Goal: Feedback & Contribution: Contribute content

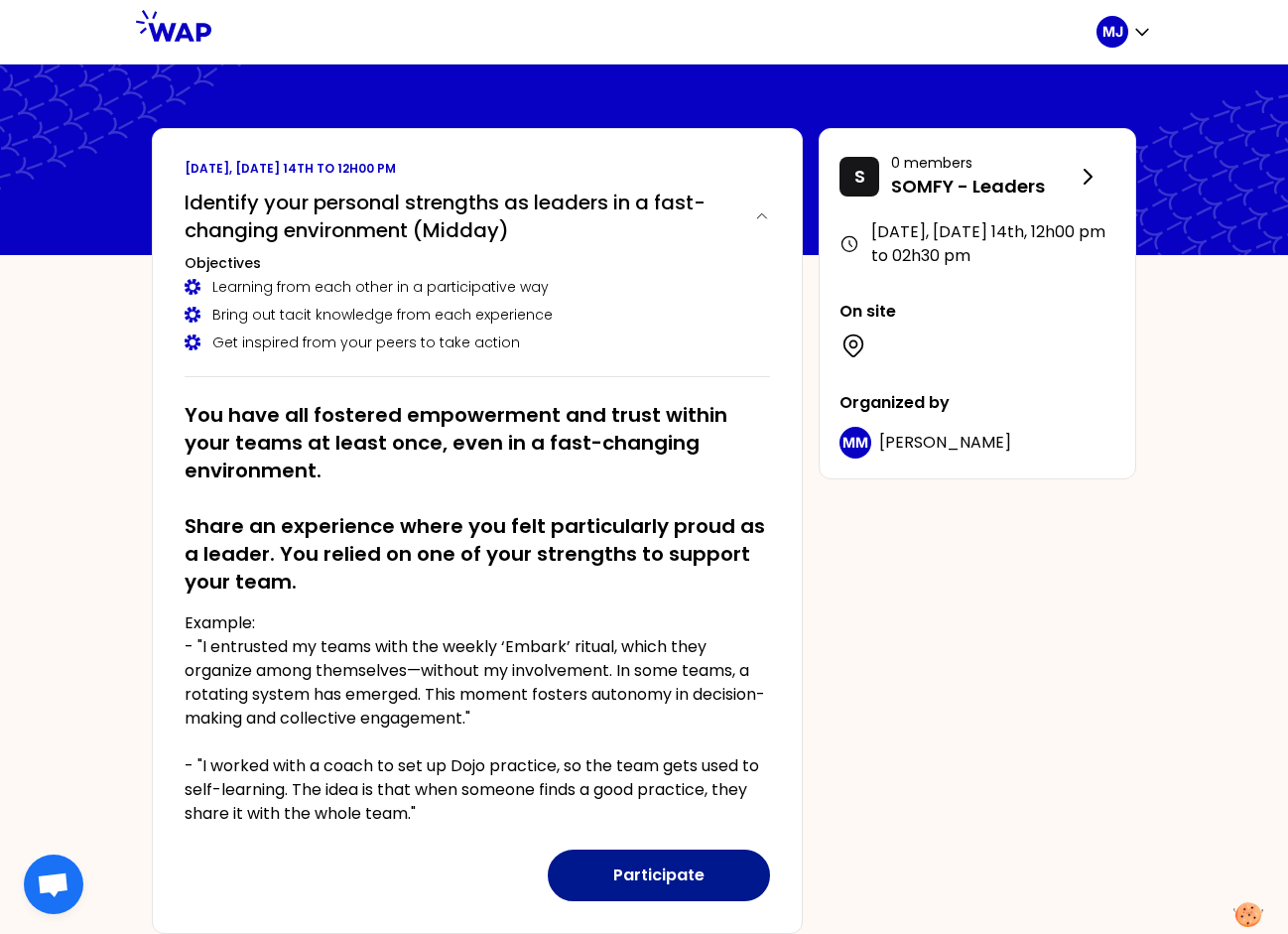
click at [663, 873] on button "Participate" at bounding box center [658, 875] width 222 height 52
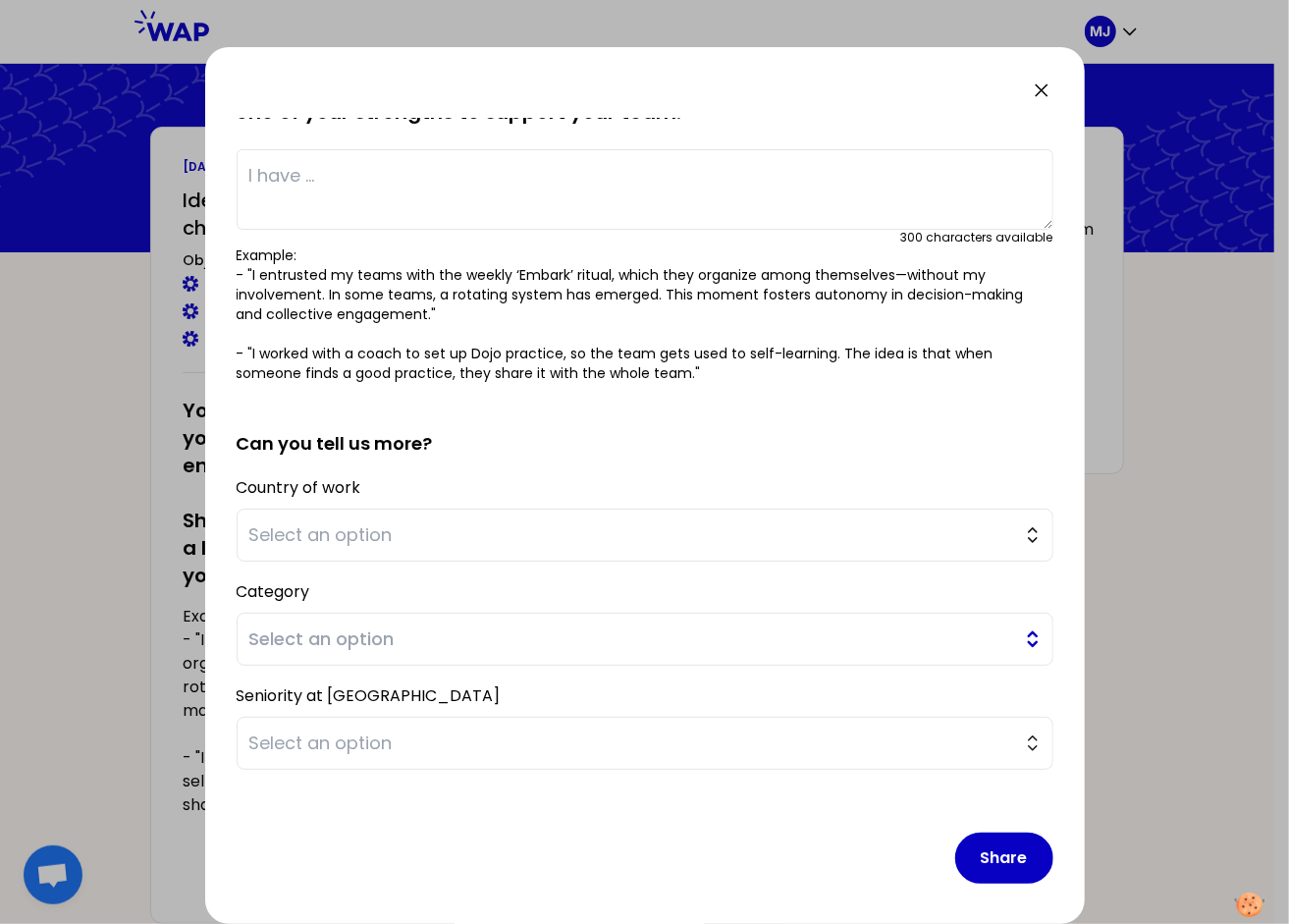
scroll to position [134, 0]
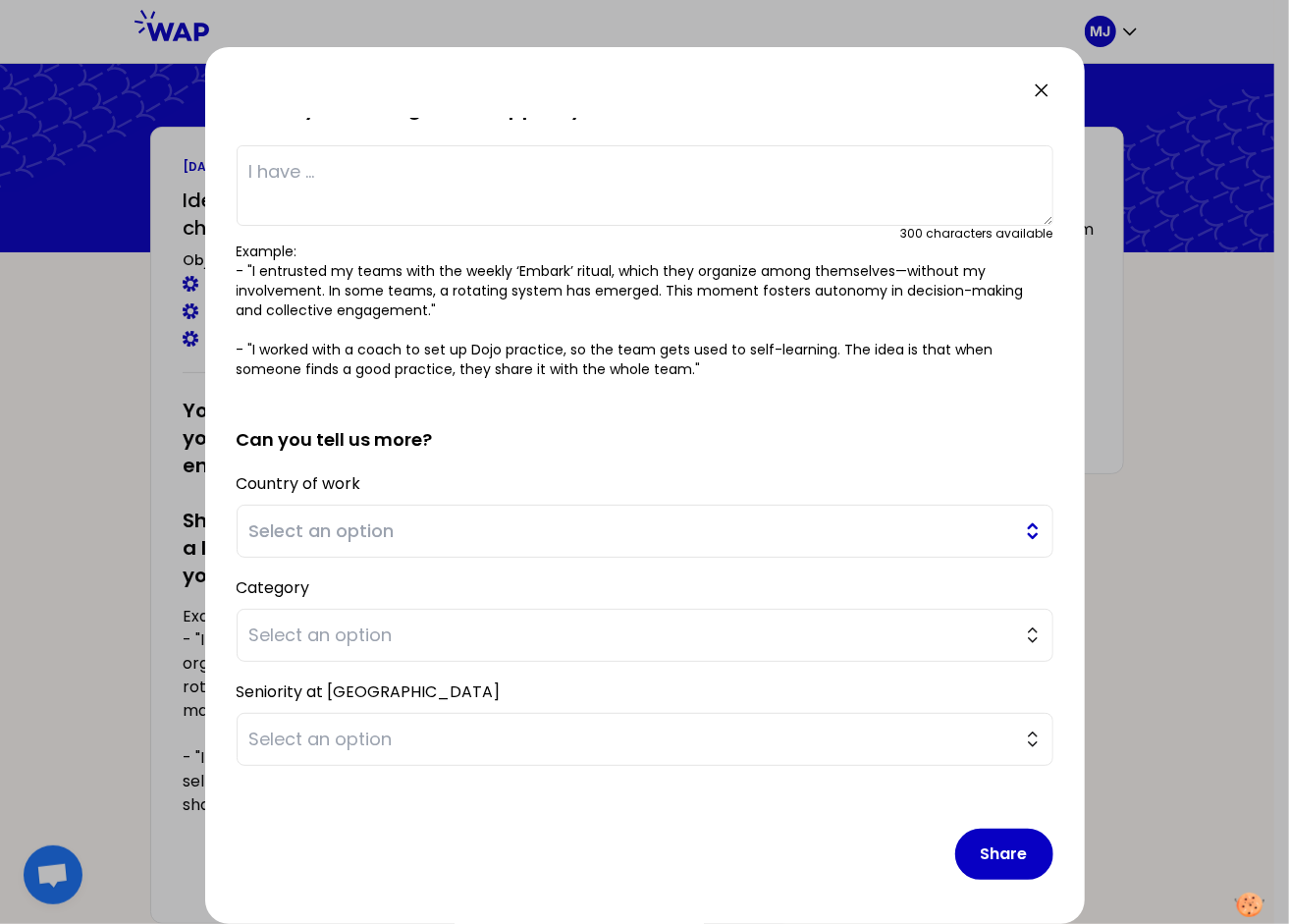
click at [1022, 534] on button "Select an option" at bounding box center [644, 531] width 817 height 53
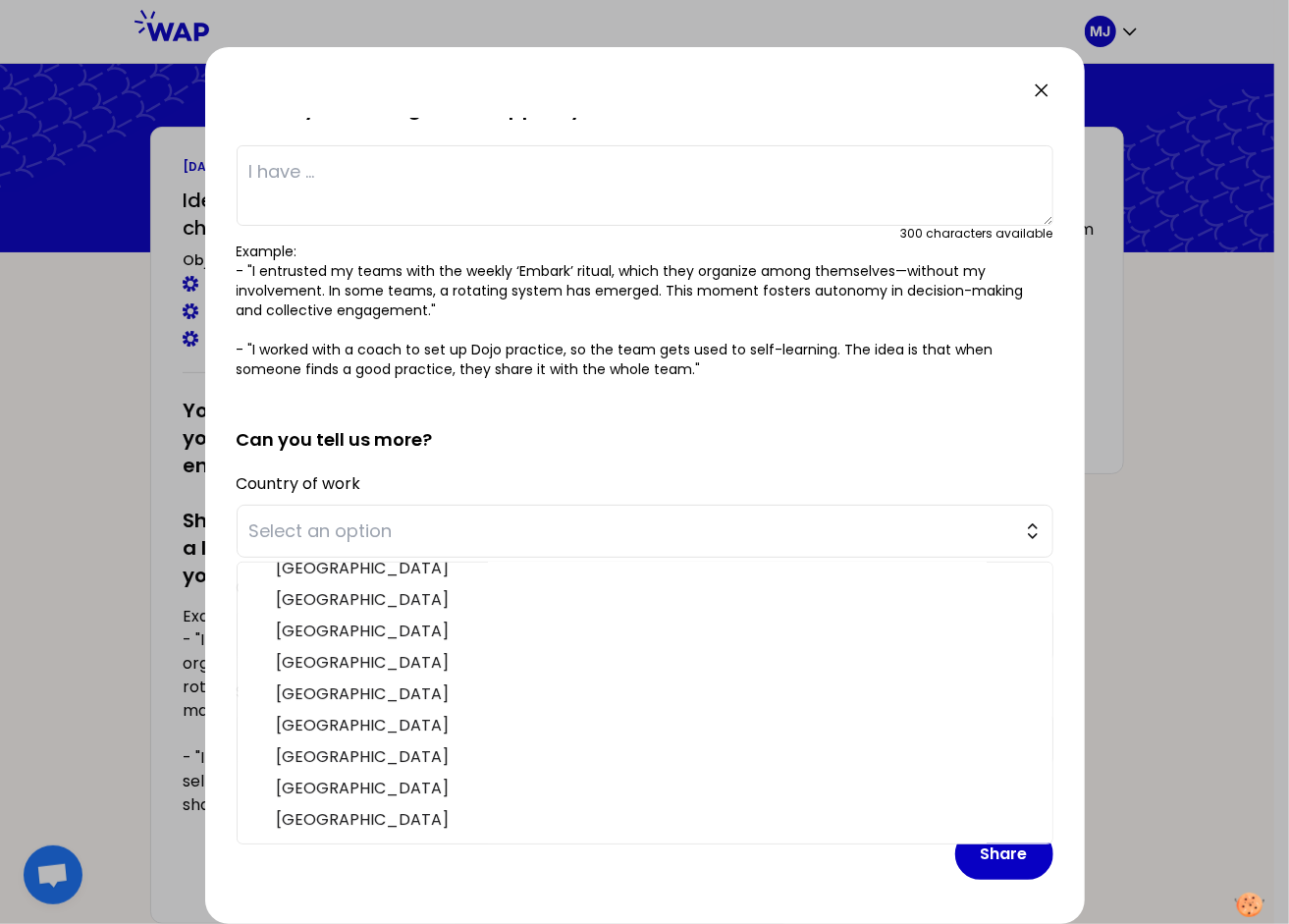
scroll to position [605, 0]
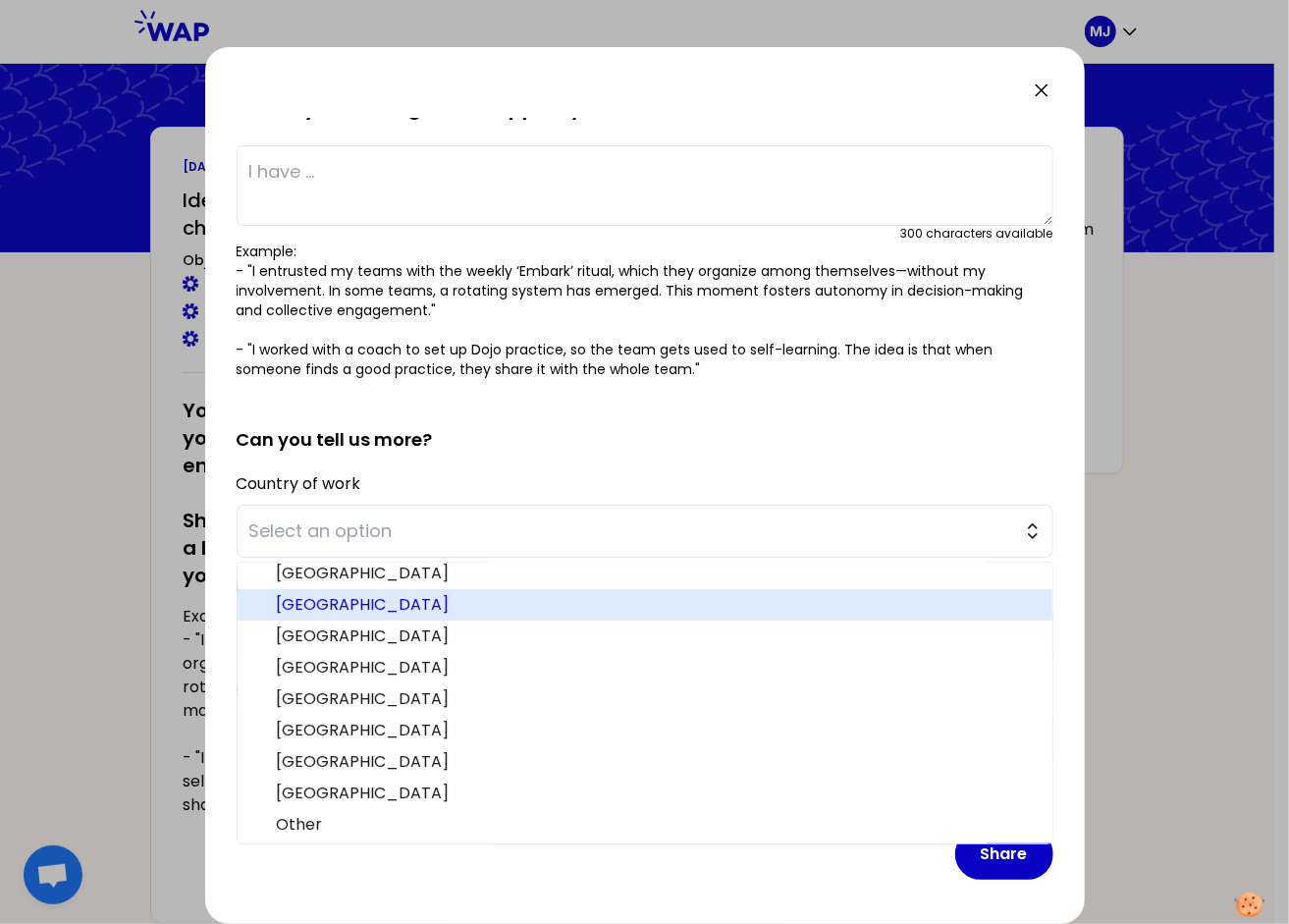
click at [332, 610] on span "[GEOGRAPHIC_DATA]" at bounding box center [656, 604] width 760 height 24
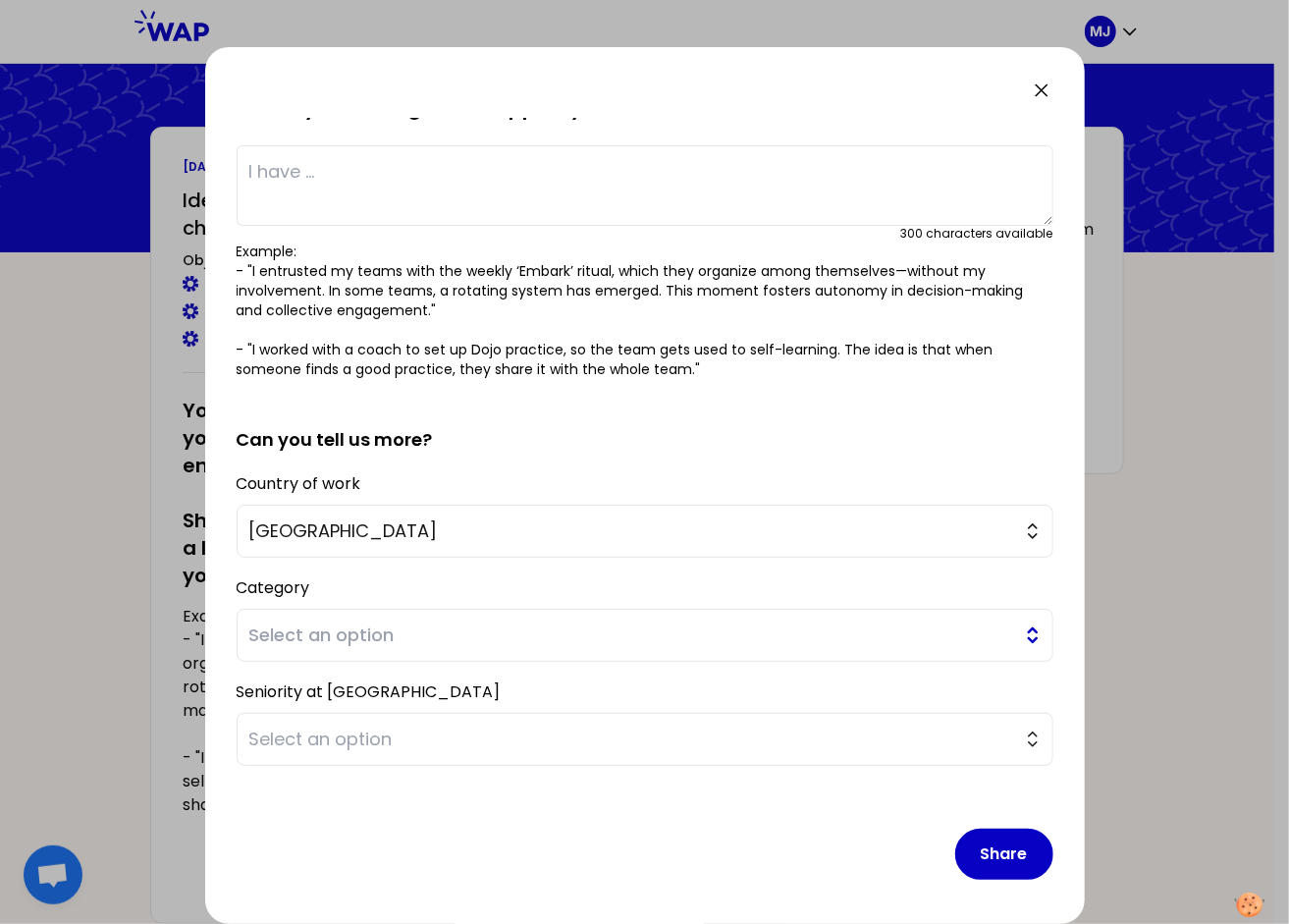
click at [1014, 636] on button "Select an option" at bounding box center [644, 635] width 817 height 53
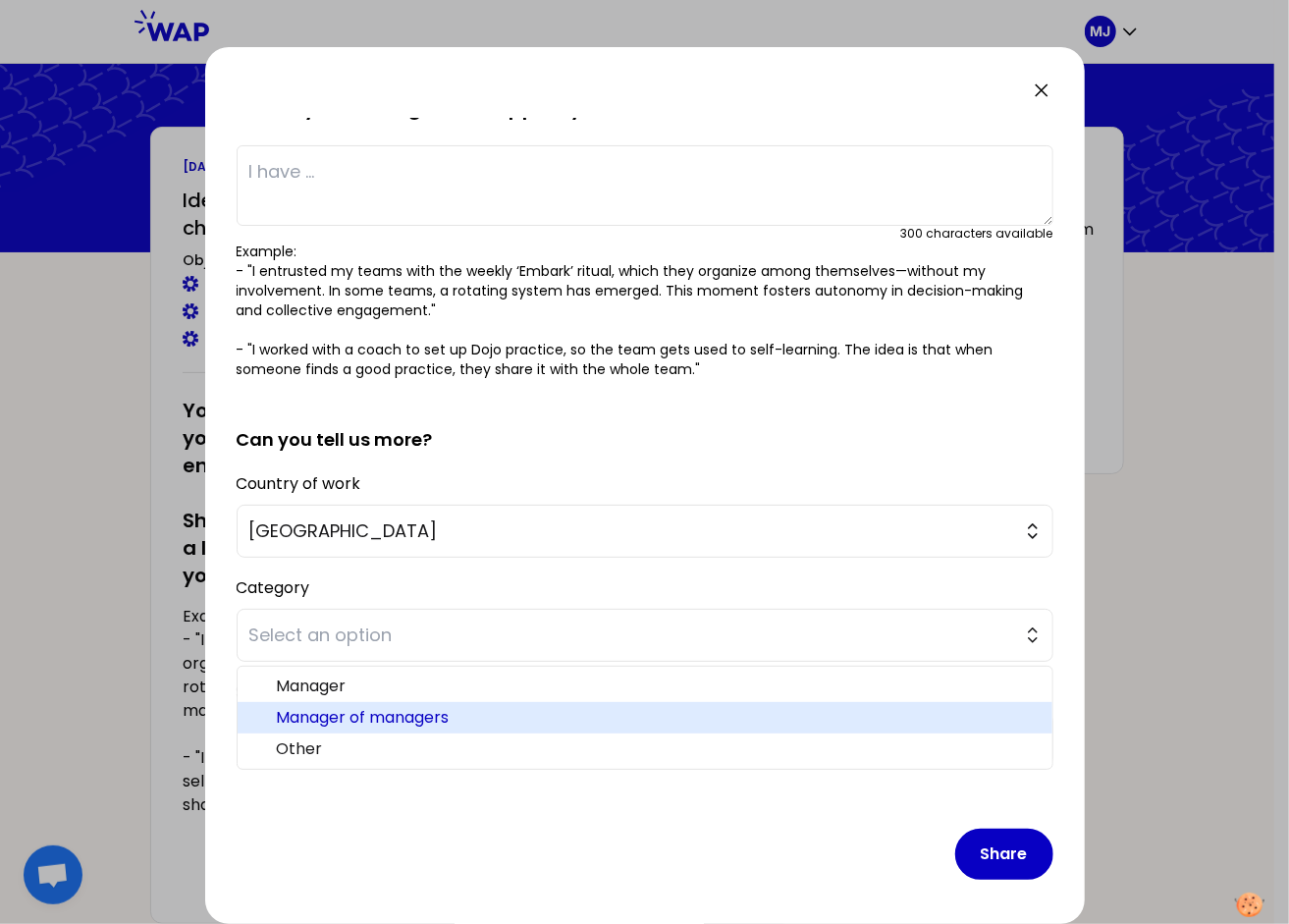
click at [362, 718] on span "Manager of managers" at bounding box center [656, 717] width 760 height 24
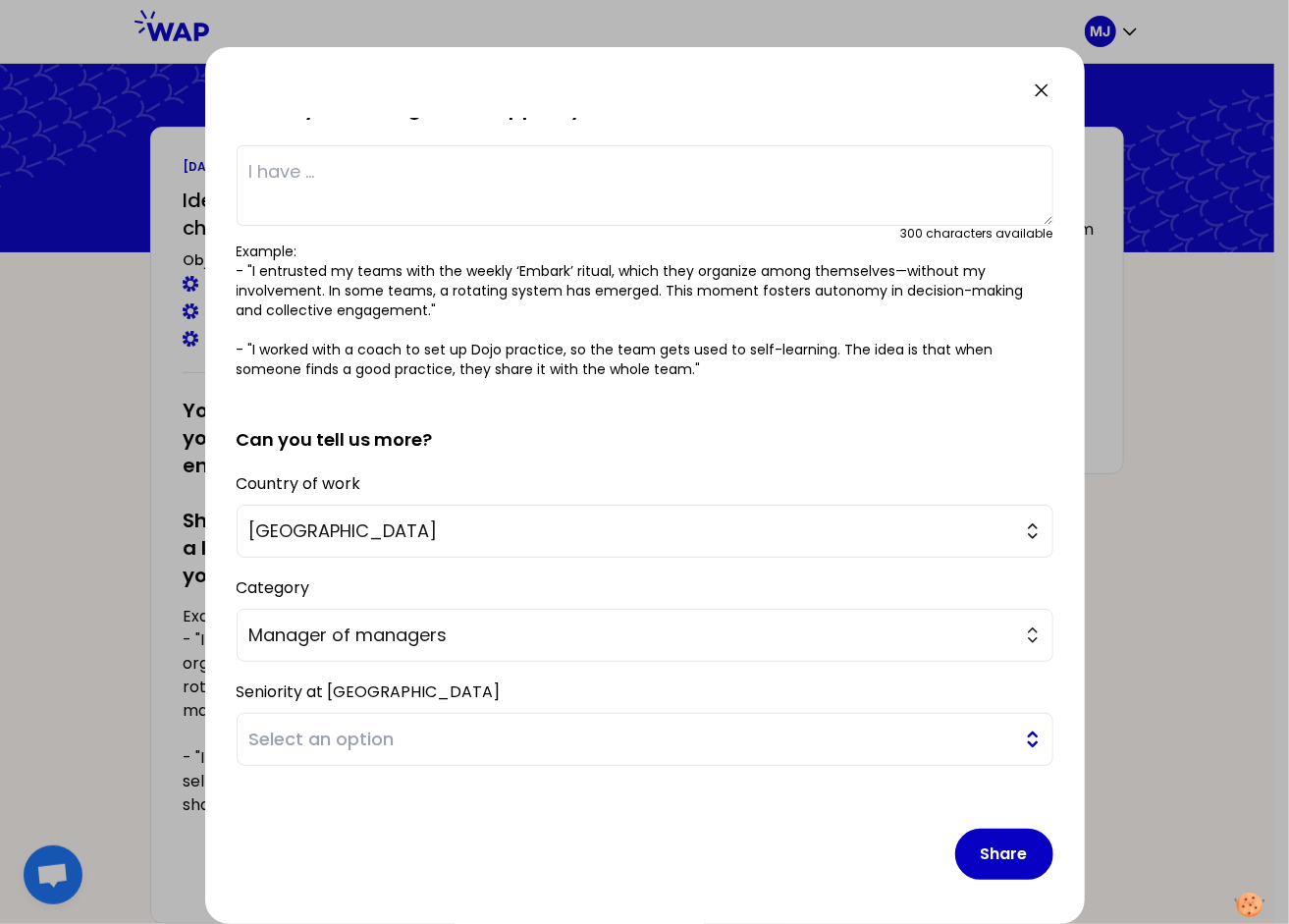
click at [1010, 739] on button "Select an option" at bounding box center [644, 739] width 817 height 53
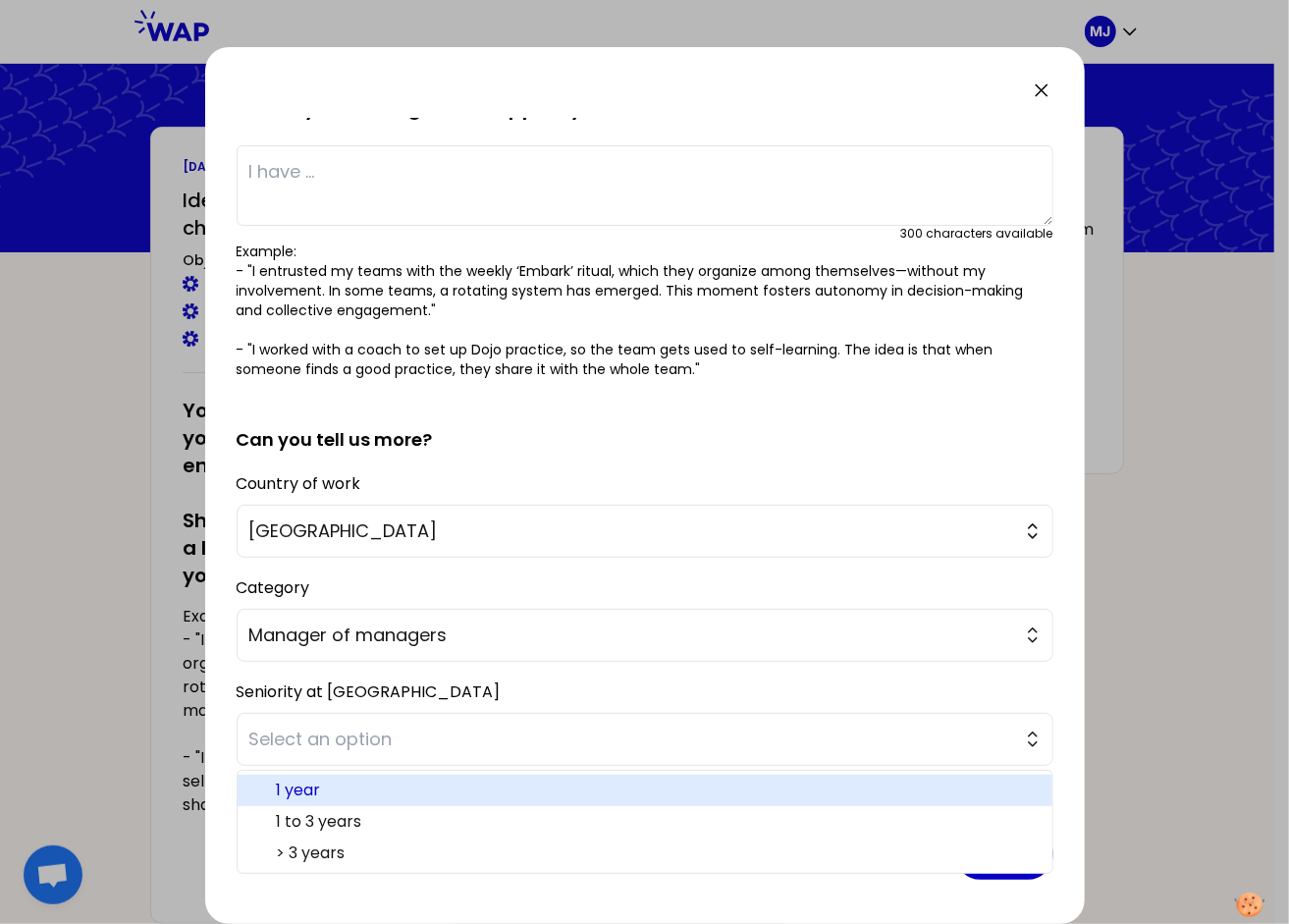
click at [306, 779] on span "1 year" at bounding box center [656, 790] width 760 height 24
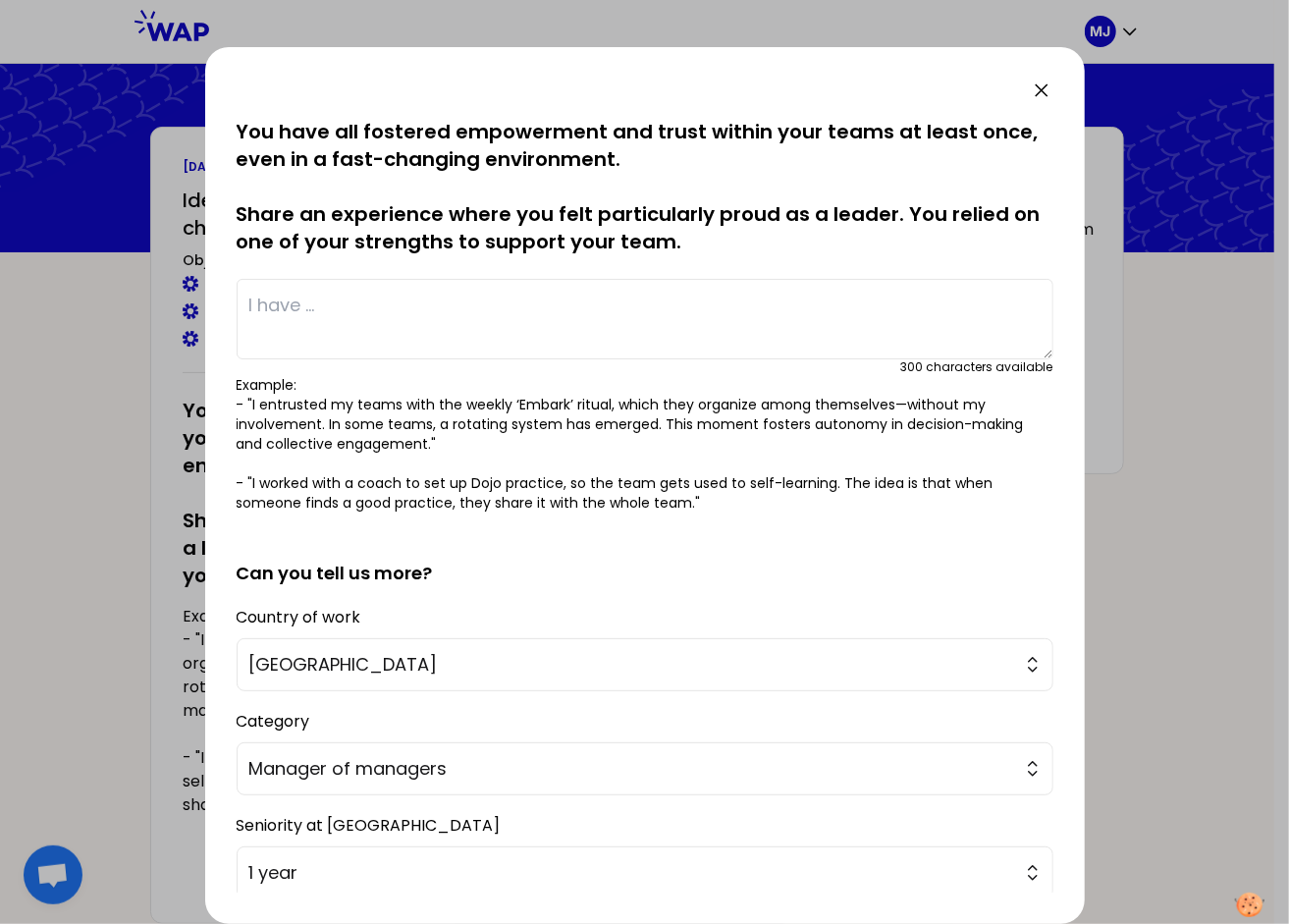
scroll to position [0, 0]
click at [290, 310] on textarea at bounding box center [644, 319] width 817 height 81
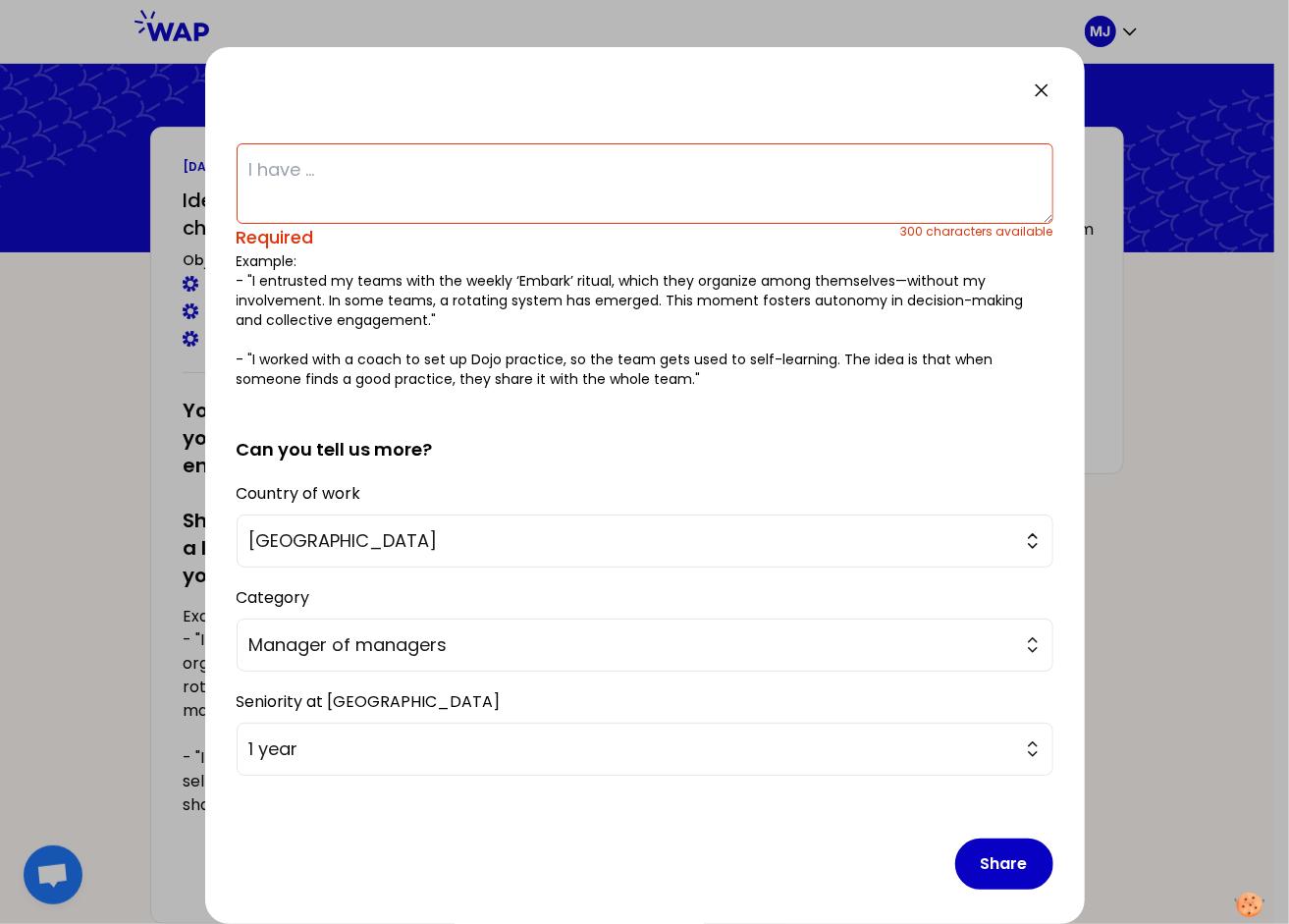
scroll to position [146, 0]
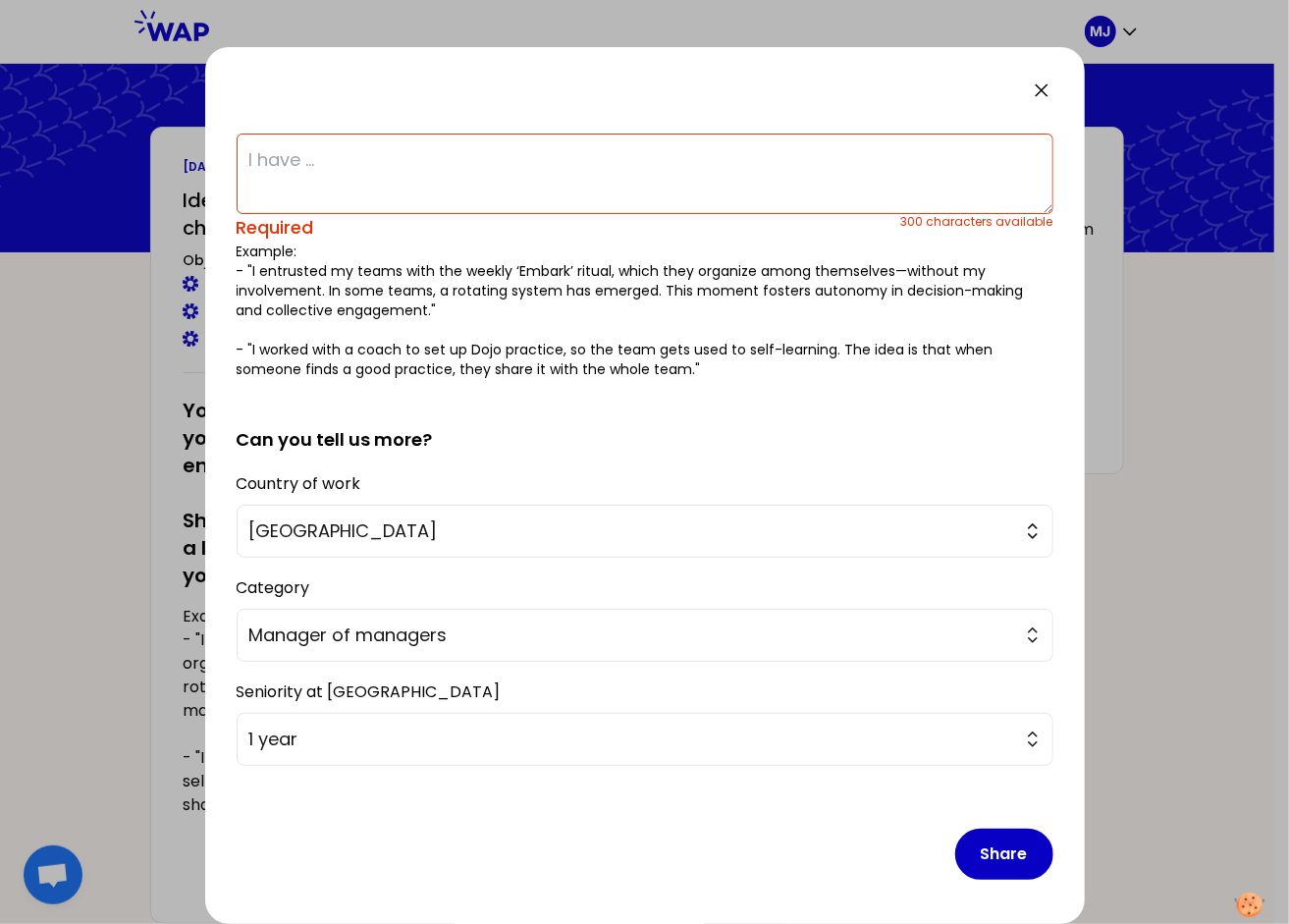
click at [312, 157] on textarea at bounding box center [644, 174] width 817 height 81
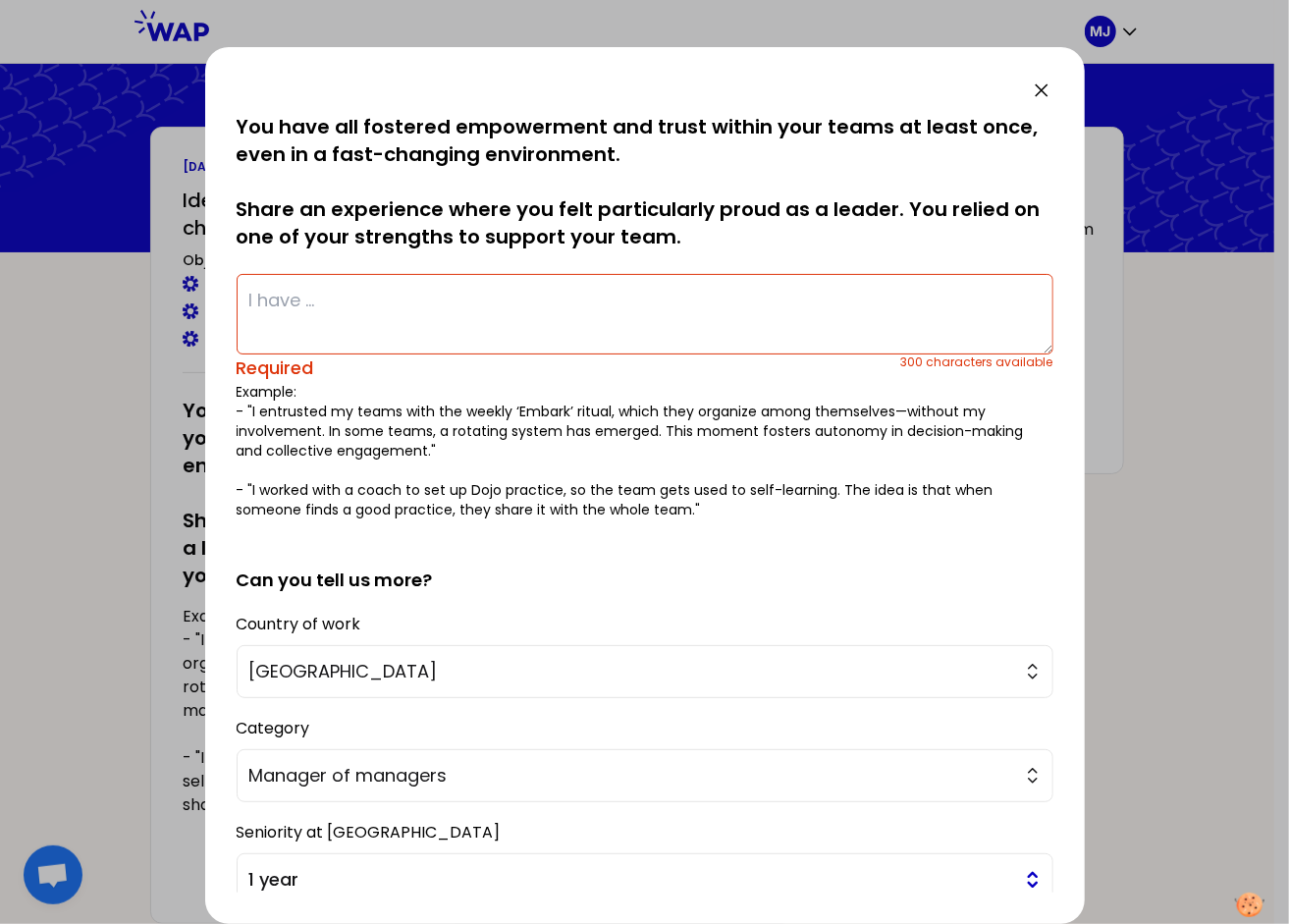
scroll to position [0, 0]
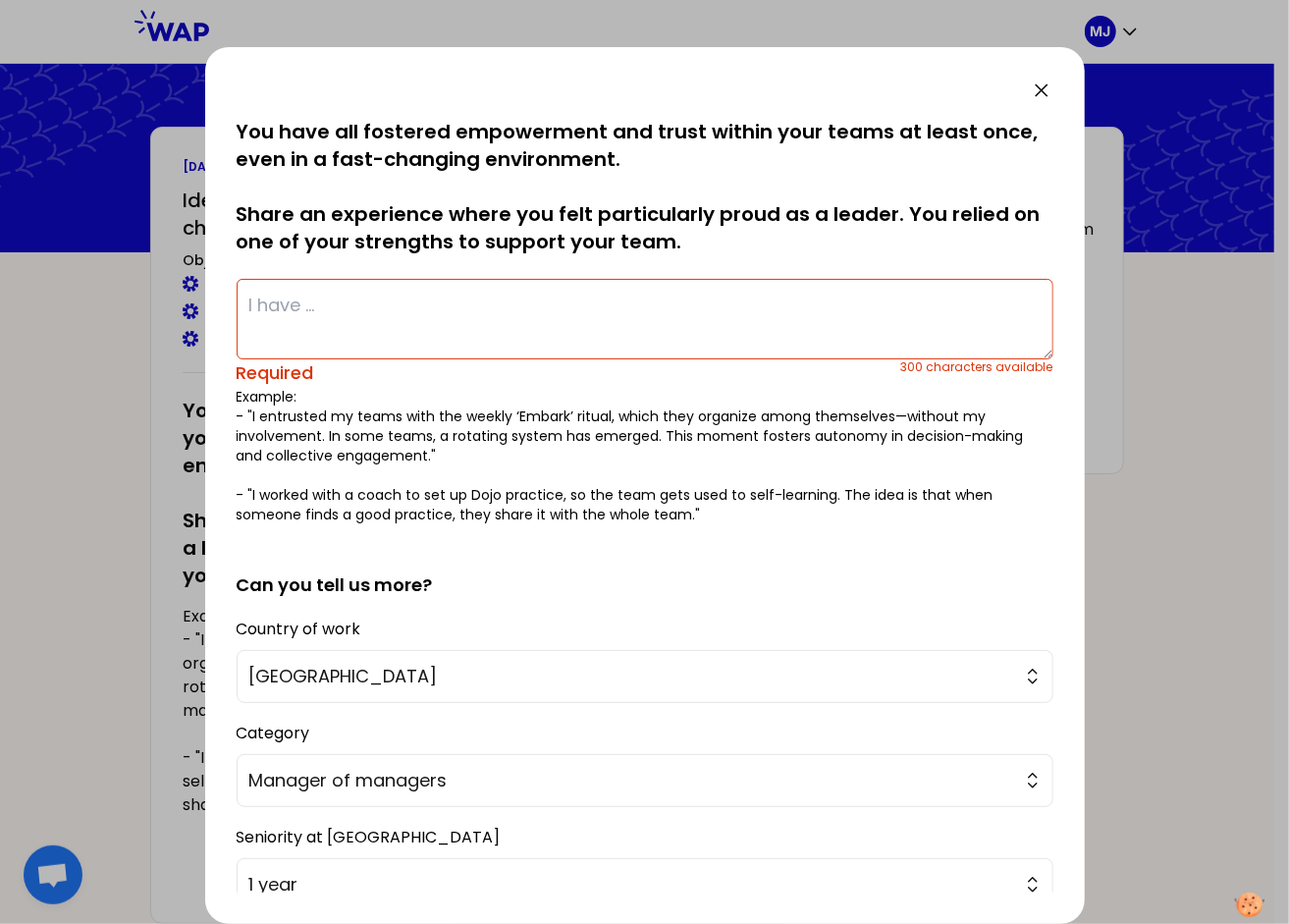
click at [321, 310] on textarea at bounding box center [644, 319] width 817 height 81
type textarea "I"
type textarea "T"
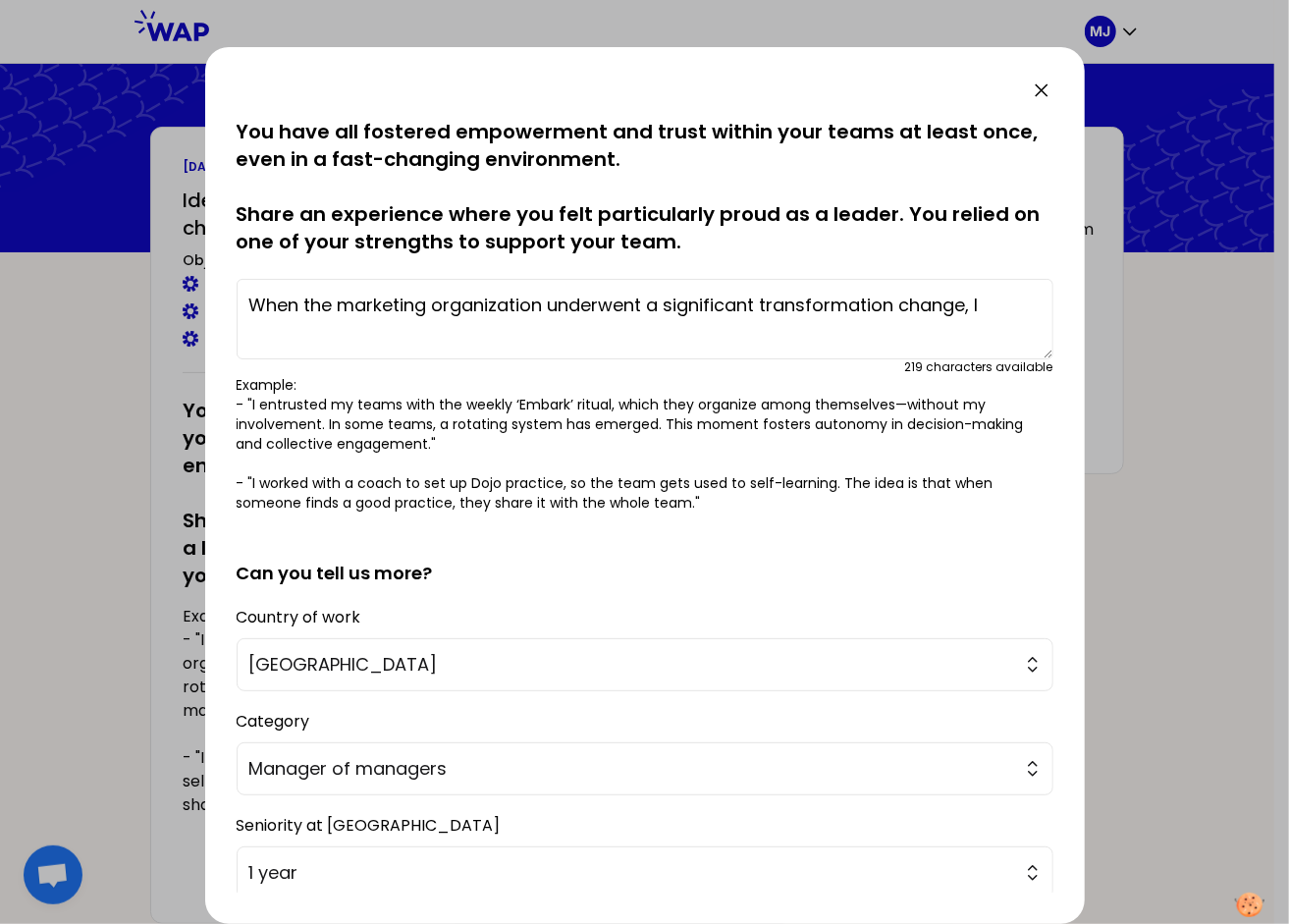
drag, startPoint x: 433, startPoint y: 303, endPoint x: 309, endPoint y: 300, distance: 124.0
click at [309, 300] on textarea "When the marketing organization underwent a significant transformation change, I" at bounding box center [644, 319] width 817 height 81
click at [397, 345] on textarea "When the marketing organization underwent a significant transformation change, I" at bounding box center [644, 319] width 817 height 81
click at [996, 304] on textarea "When the marketing organization underwent a significant transformation change, I" at bounding box center [644, 319] width 817 height 81
click at [402, 330] on textarea "When the marketing organization underwent a significant transformation change, …" at bounding box center [644, 319] width 817 height 81
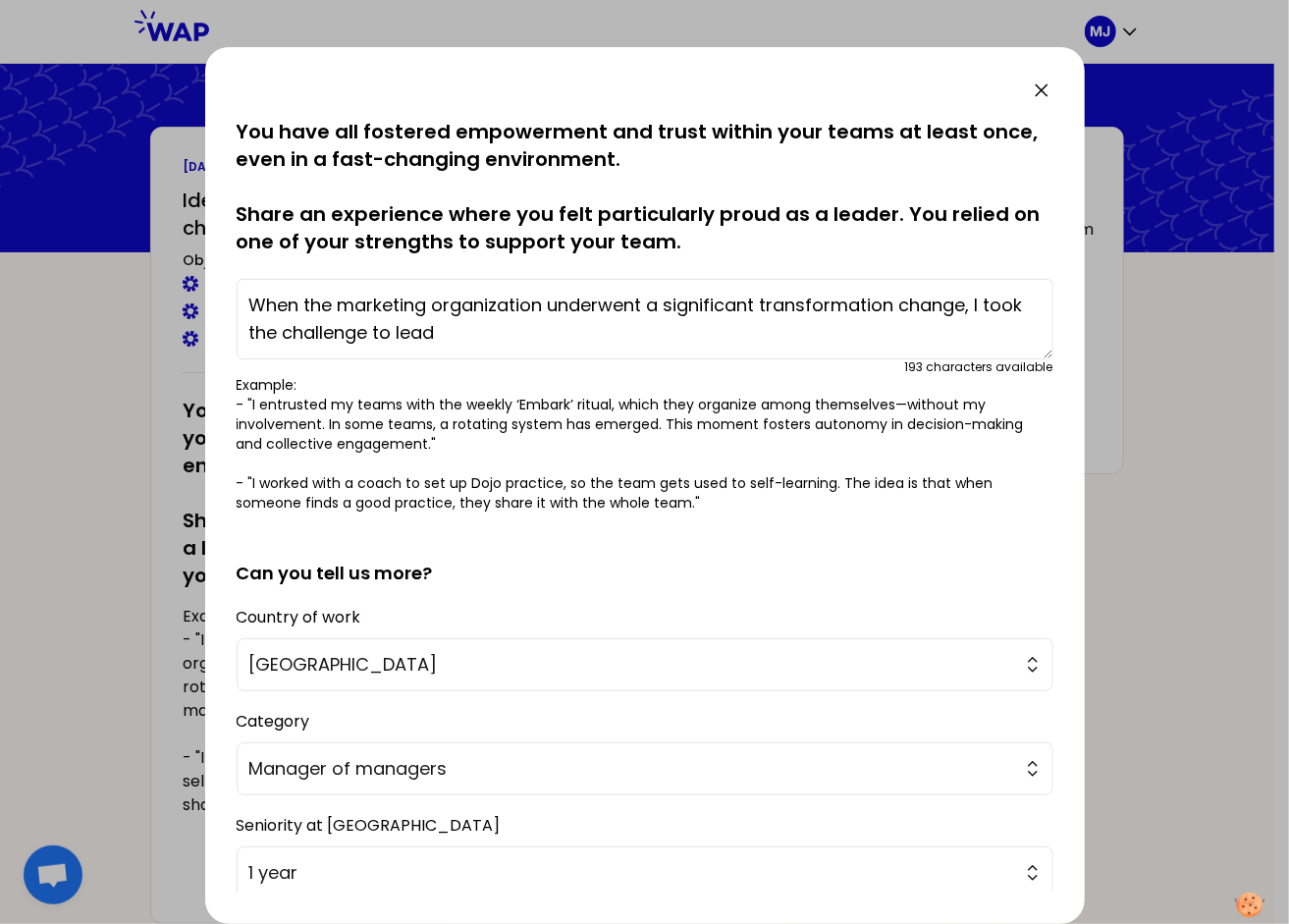
drag, startPoint x: 967, startPoint y: 305, endPoint x: 895, endPoint y: 304, distance: 72.0
click at [895, 304] on textarea "When the marketing organization underwent a significant transformation change, …" at bounding box center [644, 319] width 817 height 81
click at [434, 331] on textarea "When the marketing organization underwent a significant transformation, I took …" at bounding box center [644, 319] width 817 height 81
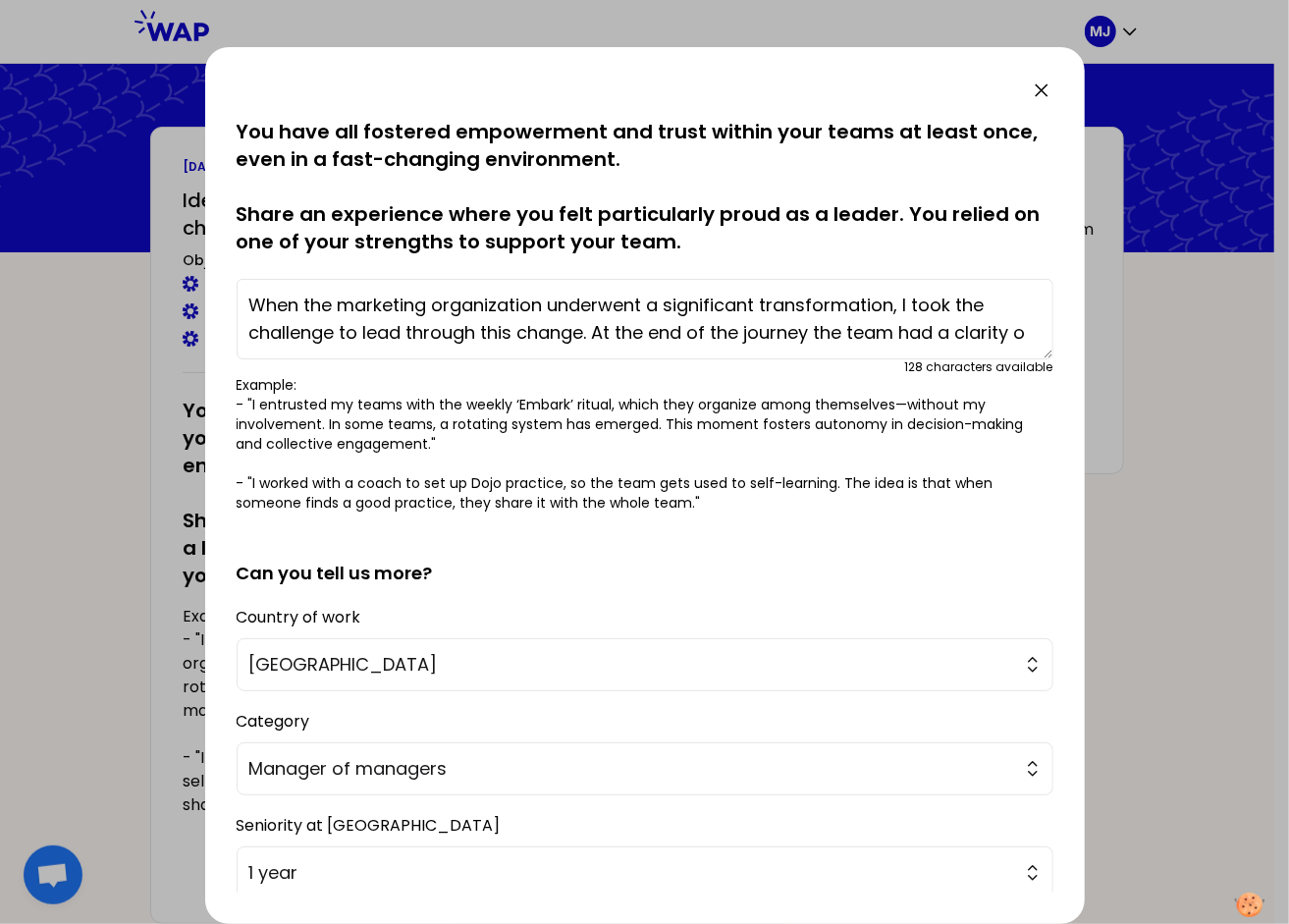
scroll to position [14, 0]
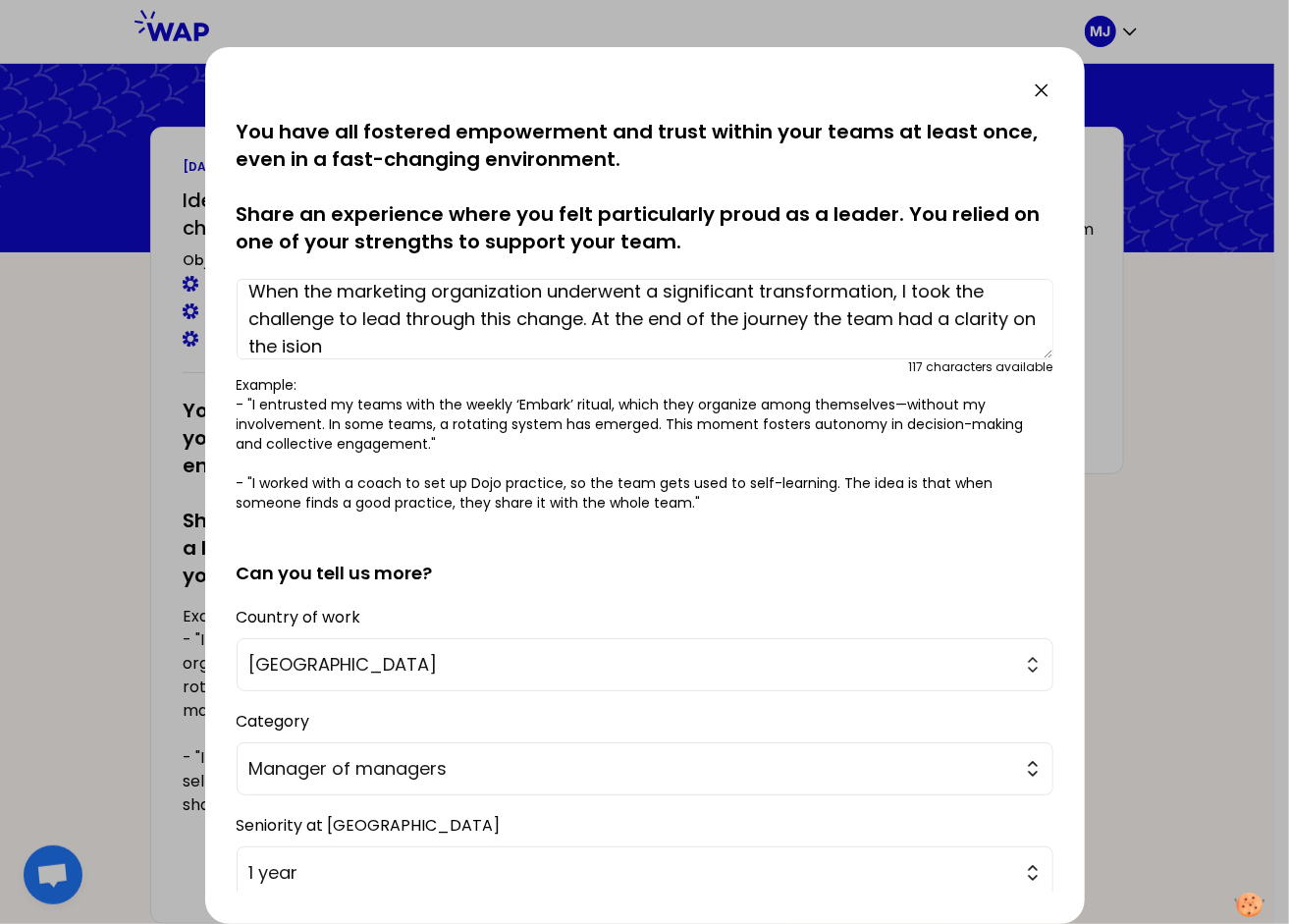
click at [408, 317] on textarea "When the marketing organization underwent a significant transformation, I took …" at bounding box center [644, 319] width 817 height 81
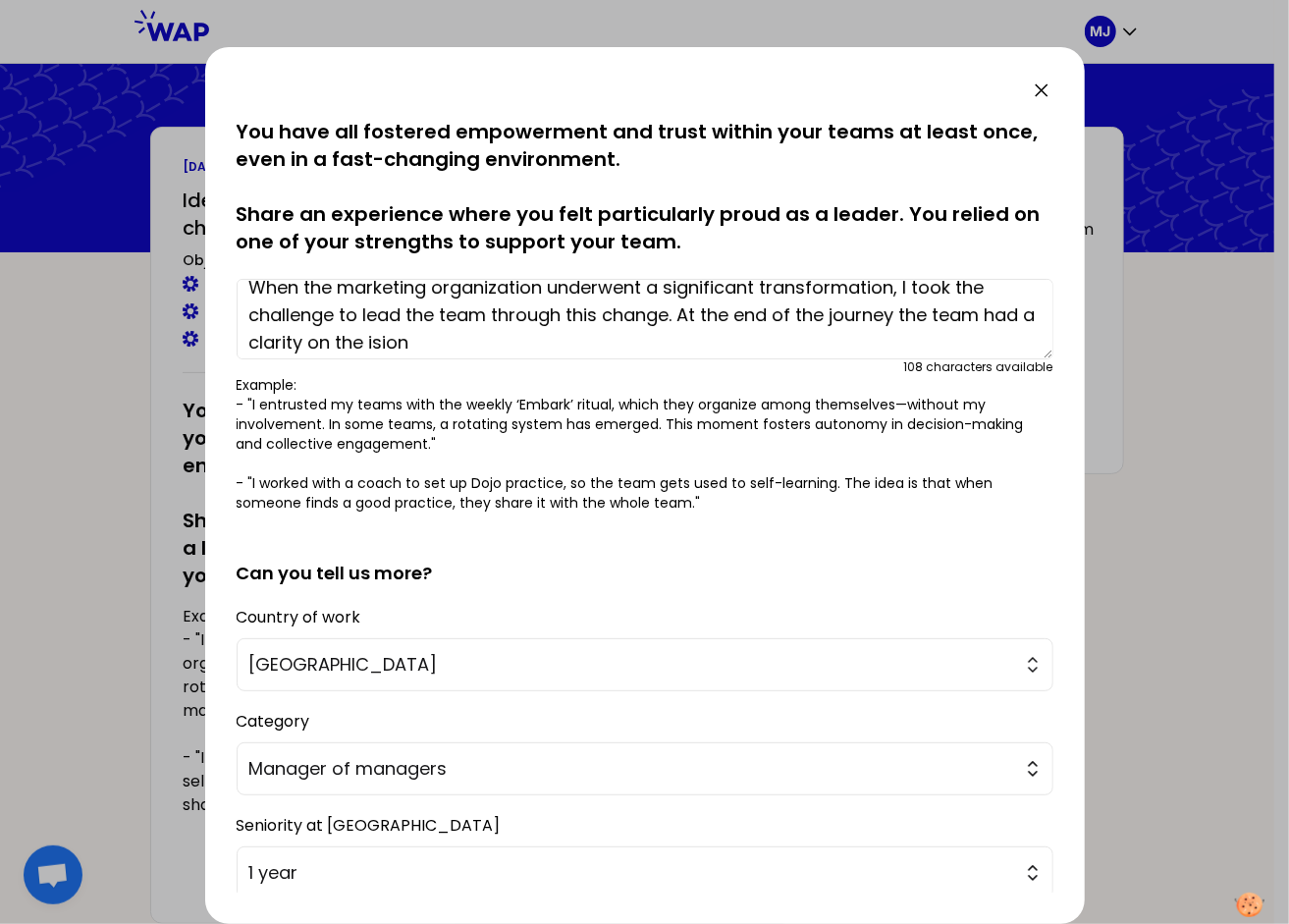
scroll to position [28, 0]
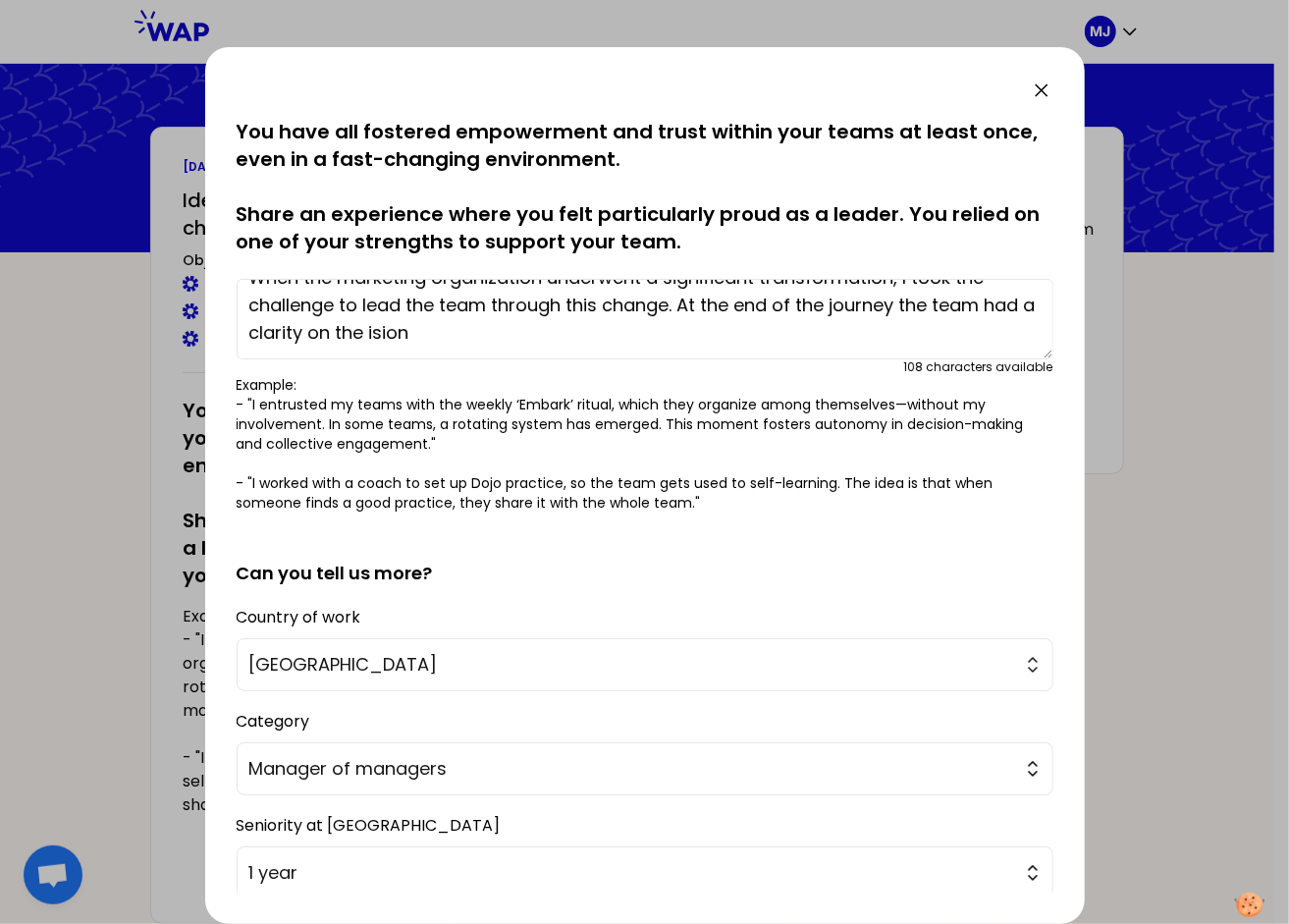
drag, startPoint x: 474, startPoint y: 334, endPoint x: 420, endPoint y: 334, distance: 54.0
click at [420, 334] on textarea "When the marketing organization underwent a significant transformation, I took …" at bounding box center [644, 319] width 817 height 81
click at [304, 330] on textarea "When the marketing organization underwent a significant transformation, I took …" at bounding box center [644, 319] width 817 height 81
click at [599, 341] on textarea "When the marketing organization underwent a significant transformation, I took …" at bounding box center [644, 319] width 817 height 81
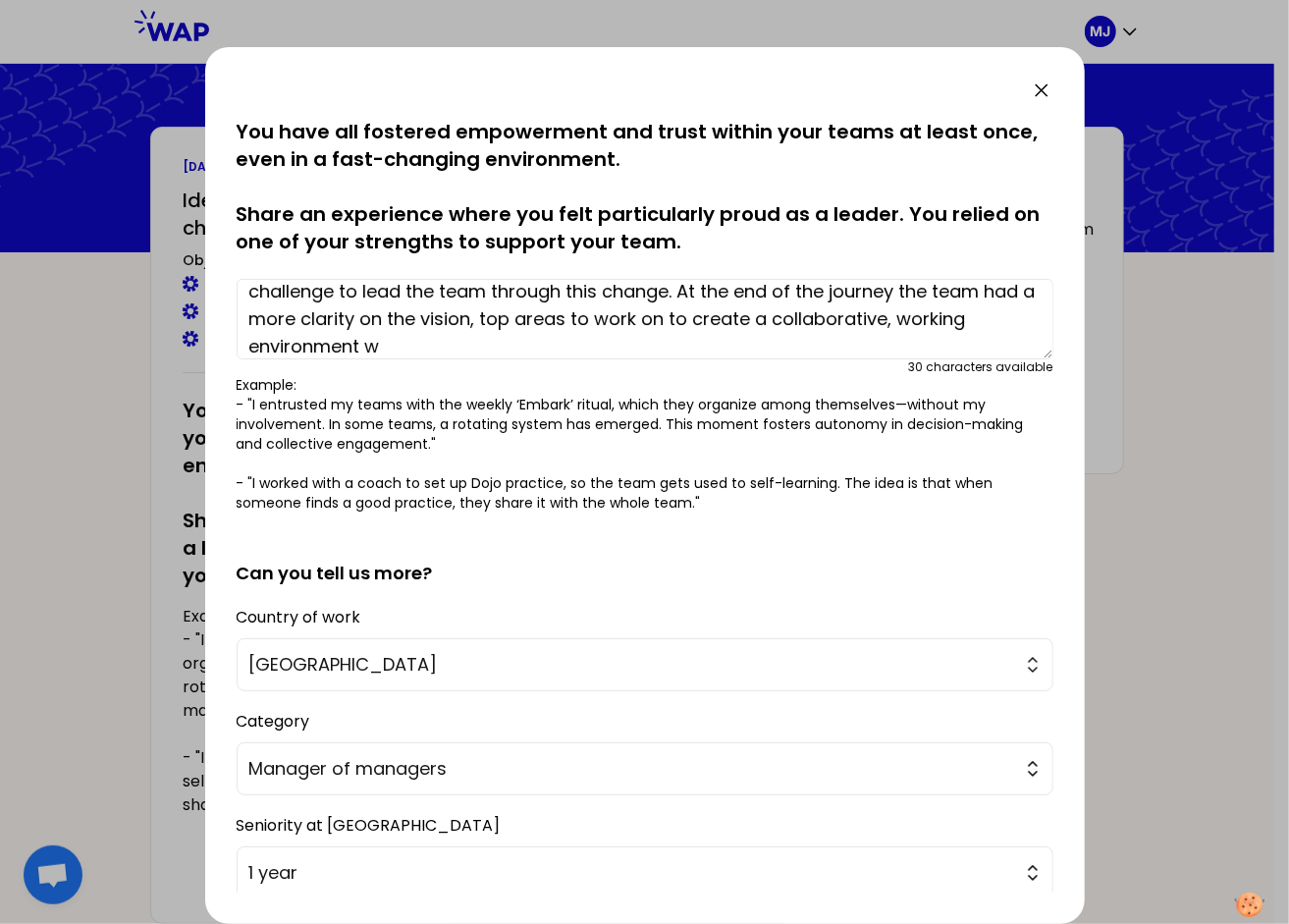
click at [473, 344] on textarea "When the marketing organization underwent a significant transformation, I took …" at bounding box center [644, 319] width 817 height 81
drag, startPoint x: 310, startPoint y: 319, endPoint x: 288, endPoint y: 318, distance: 22.0
click at [288, 318] on textarea "When the marketing organization underwent a significant transformation, I took …" at bounding box center [644, 319] width 817 height 81
click at [812, 318] on textarea "When the marketing organization underwent a significant transformation, I took …" at bounding box center [644, 319] width 817 height 81
drag, startPoint x: 781, startPoint y: 315, endPoint x: 728, endPoint y: 318, distance: 53.1
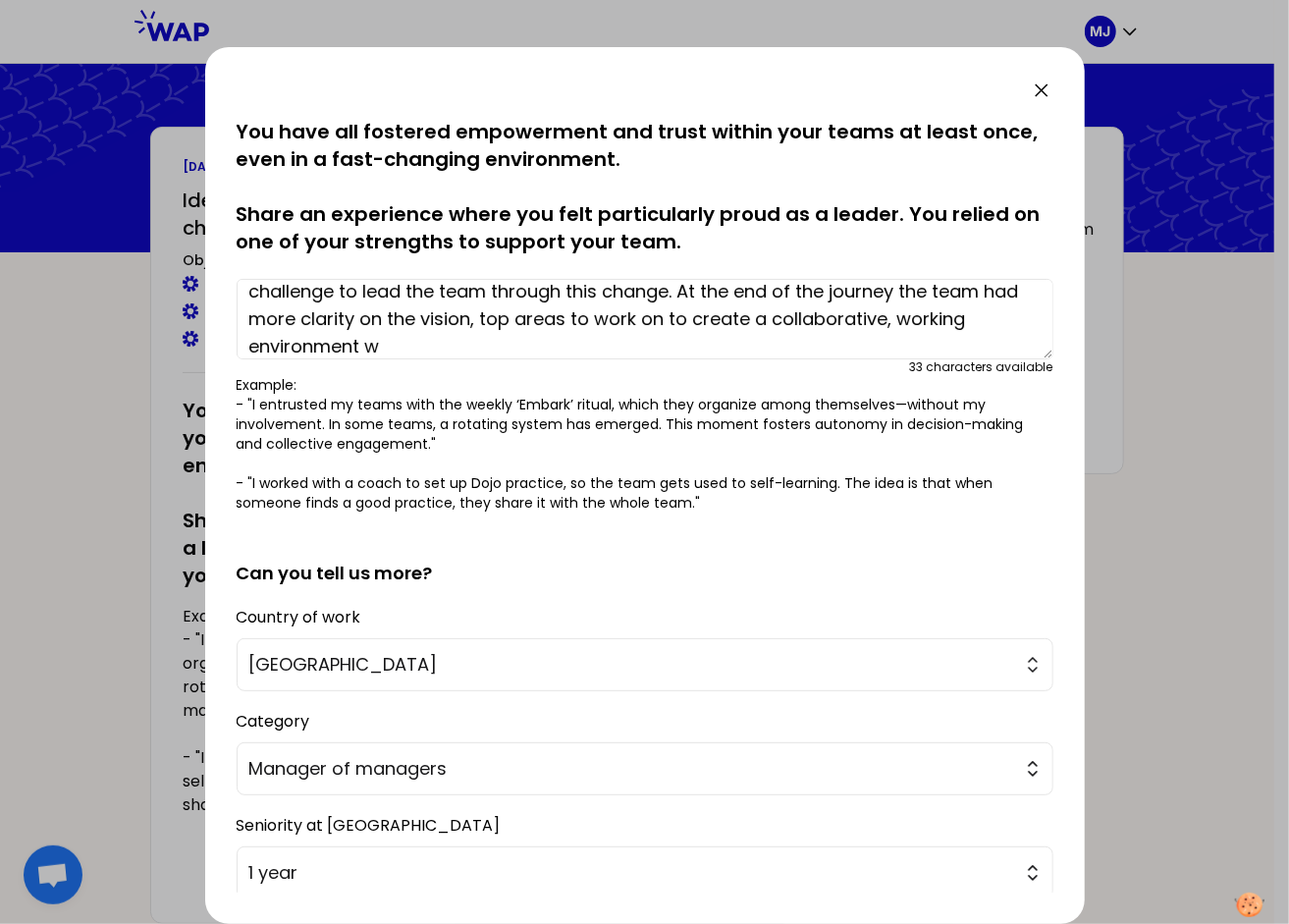
click at [728, 318] on textarea "When the marketing organization underwent a significant transformation, I took …" at bounding box center [644, 319] width 817 height 81
click at [438, 341] on textarea "When the marketing organization underwent a significant transformation, I took …" at bounding box center [644, 319] width 817 height 81
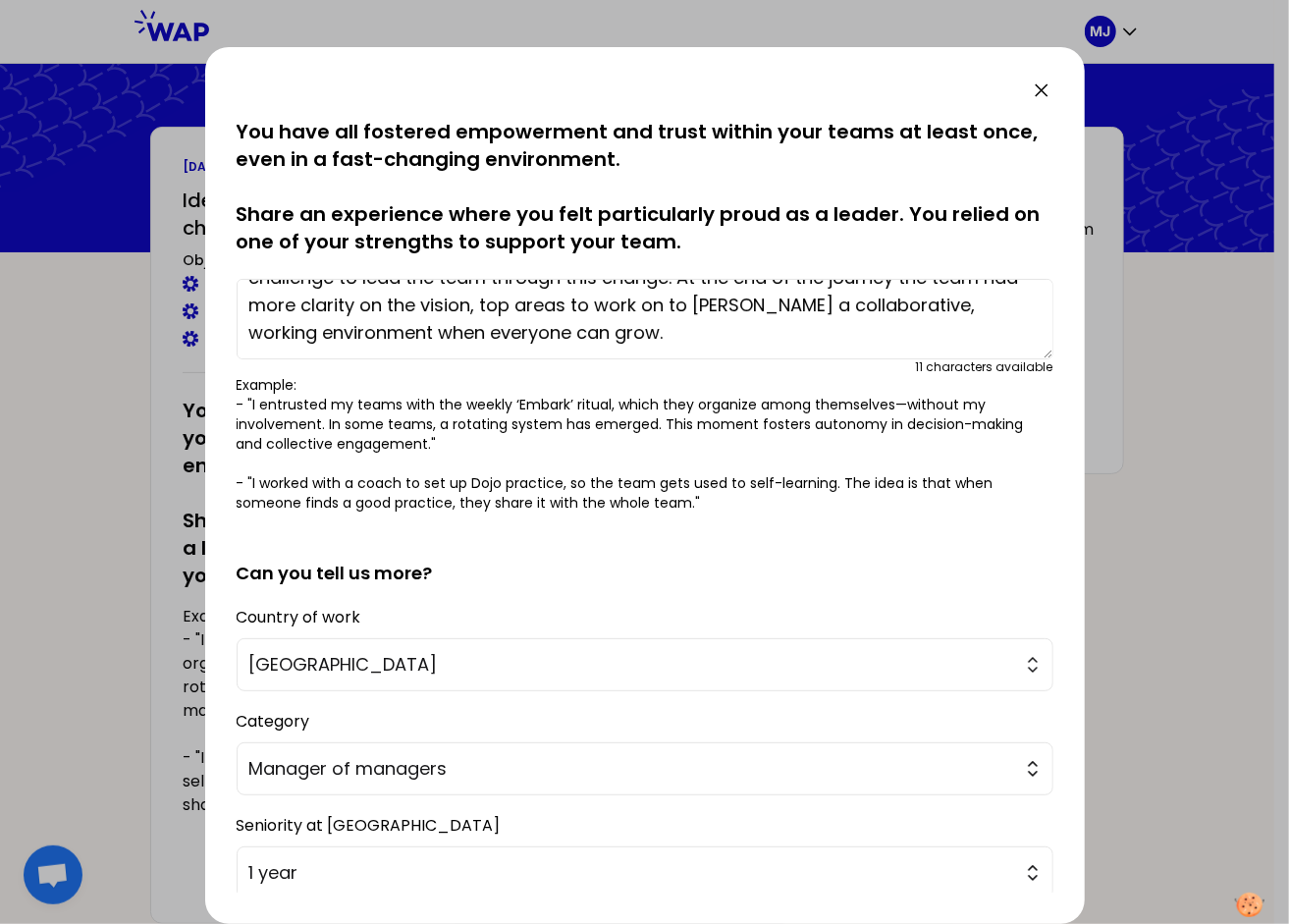
scroll to position [0, 0]
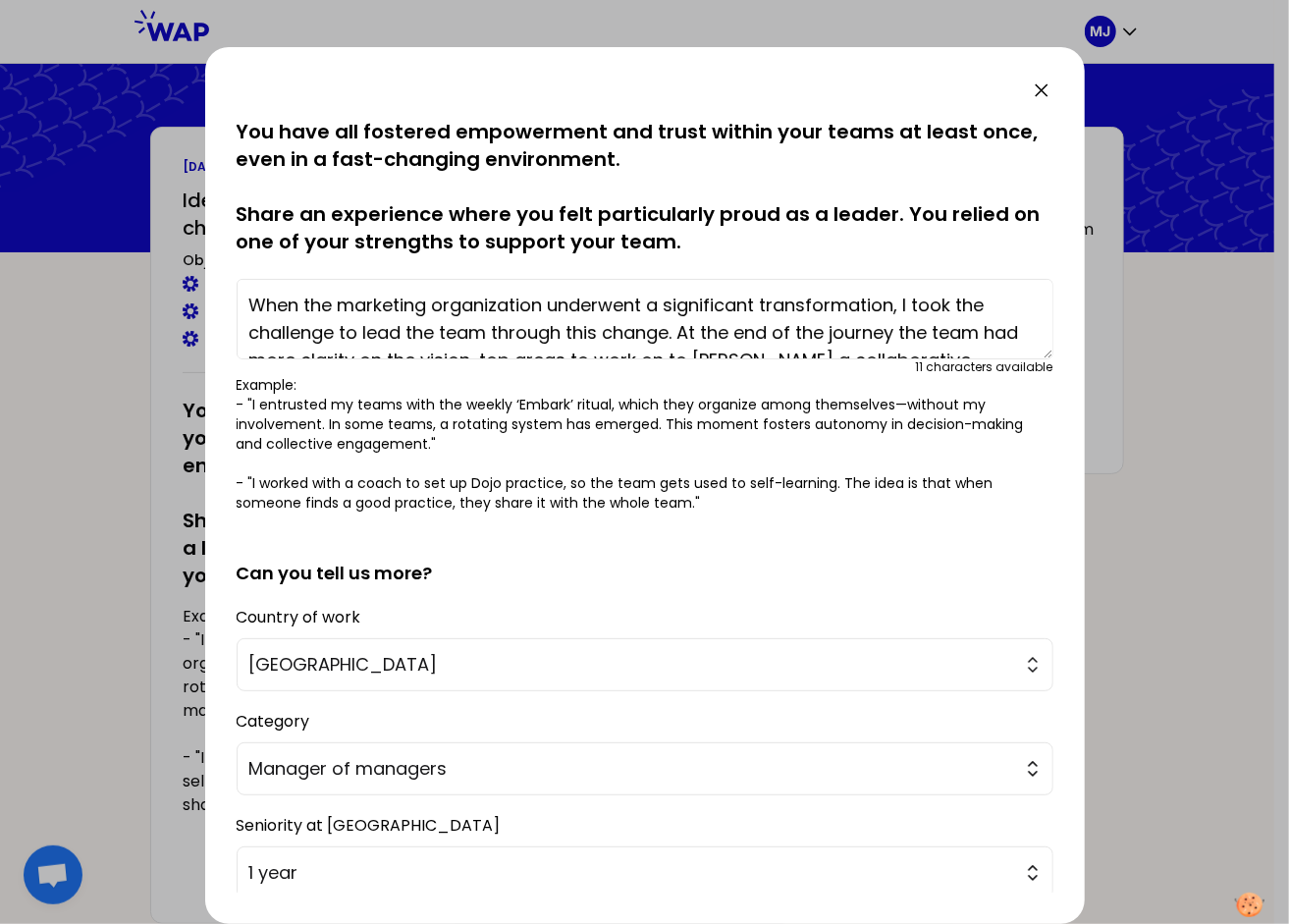
drag, startPoint x: 683, startPoint y: 332, endPoint x: 754, endPoint y: 336, distance: 71.1
click at [754, 336] on textarea "When the marketing organization underwent a significant transformation, I took …" at bounding box center [644, 319] width 817 height 81
click at [769, 330] on textarea "When the marketing organization underwent a significant transformation, I took …" at bounding box center [644, 319] width 817 height 81
click at [681, 330] on textarea "When the marketing organization underwent a significant transformation, I took …" at bounding box center [644, 319] width 817 height 81
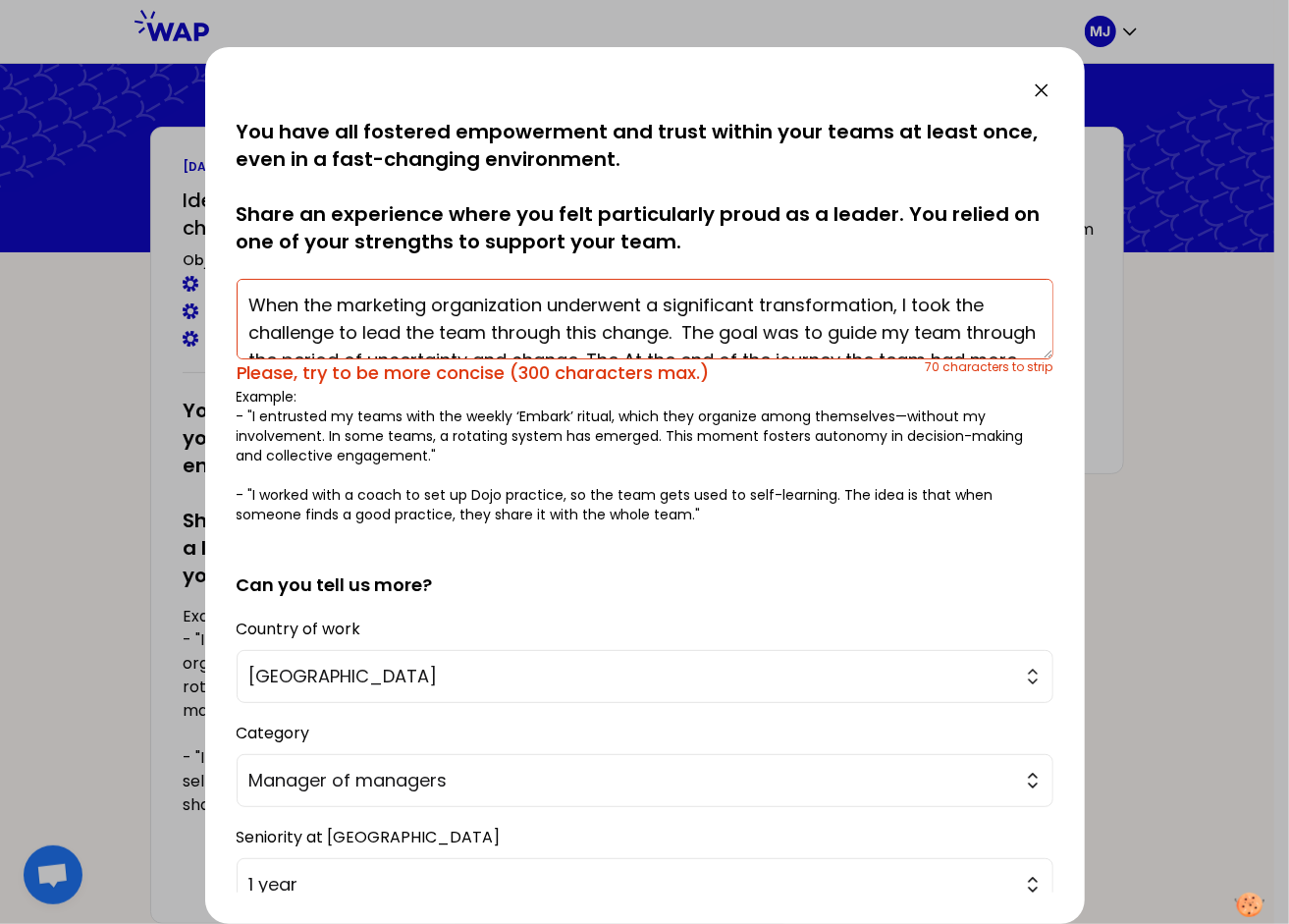
drag, startPoint x: 428, startPoint y: 303, endPoint x: 308, endPoint y: 302, distance: 120.0
click at [308, 302] on textarea "When the marketing organization underwent a significant transformation, I took …" at bounding box center [644, 319] width 817 height 81
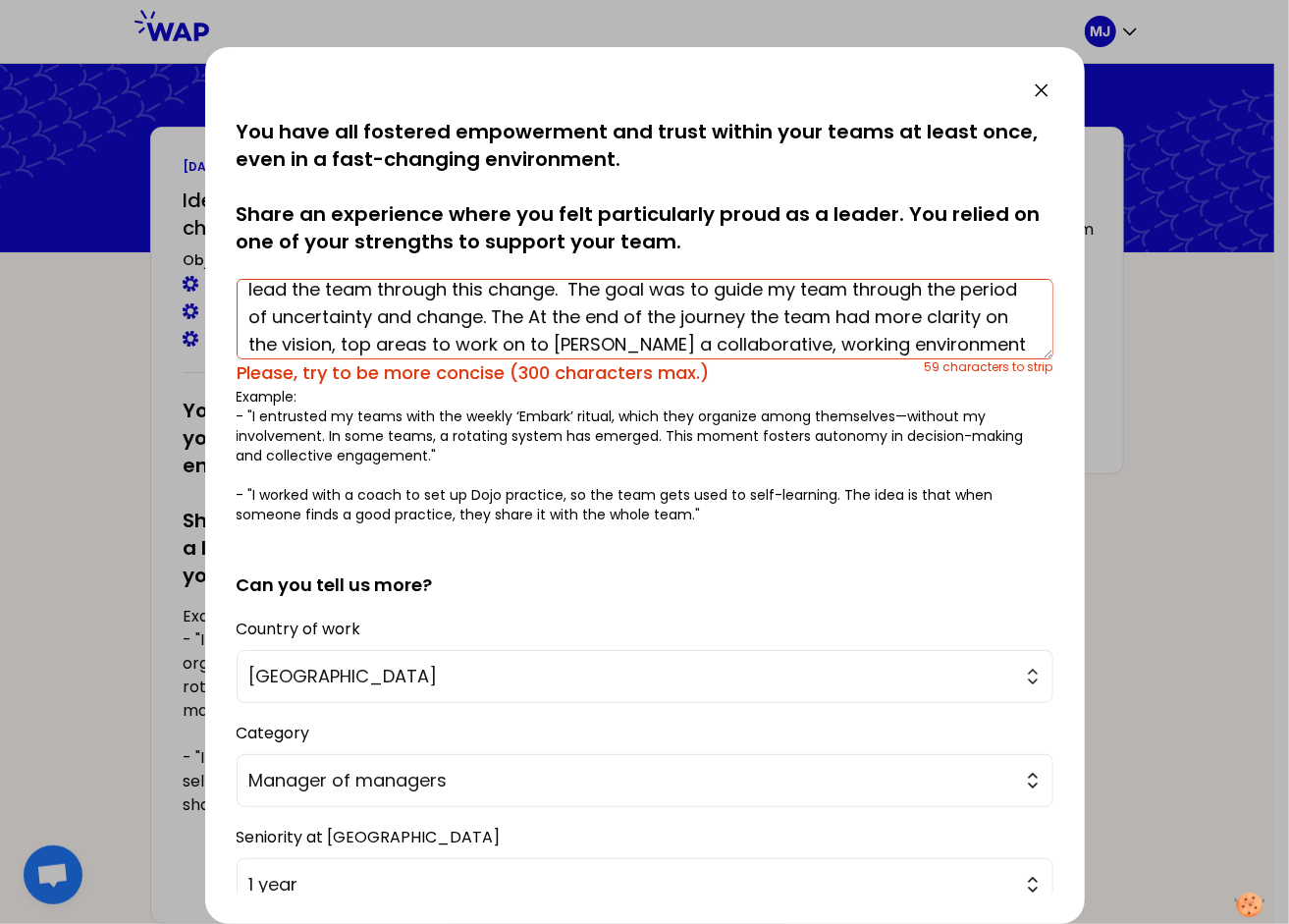
scroll to position [83, 0]
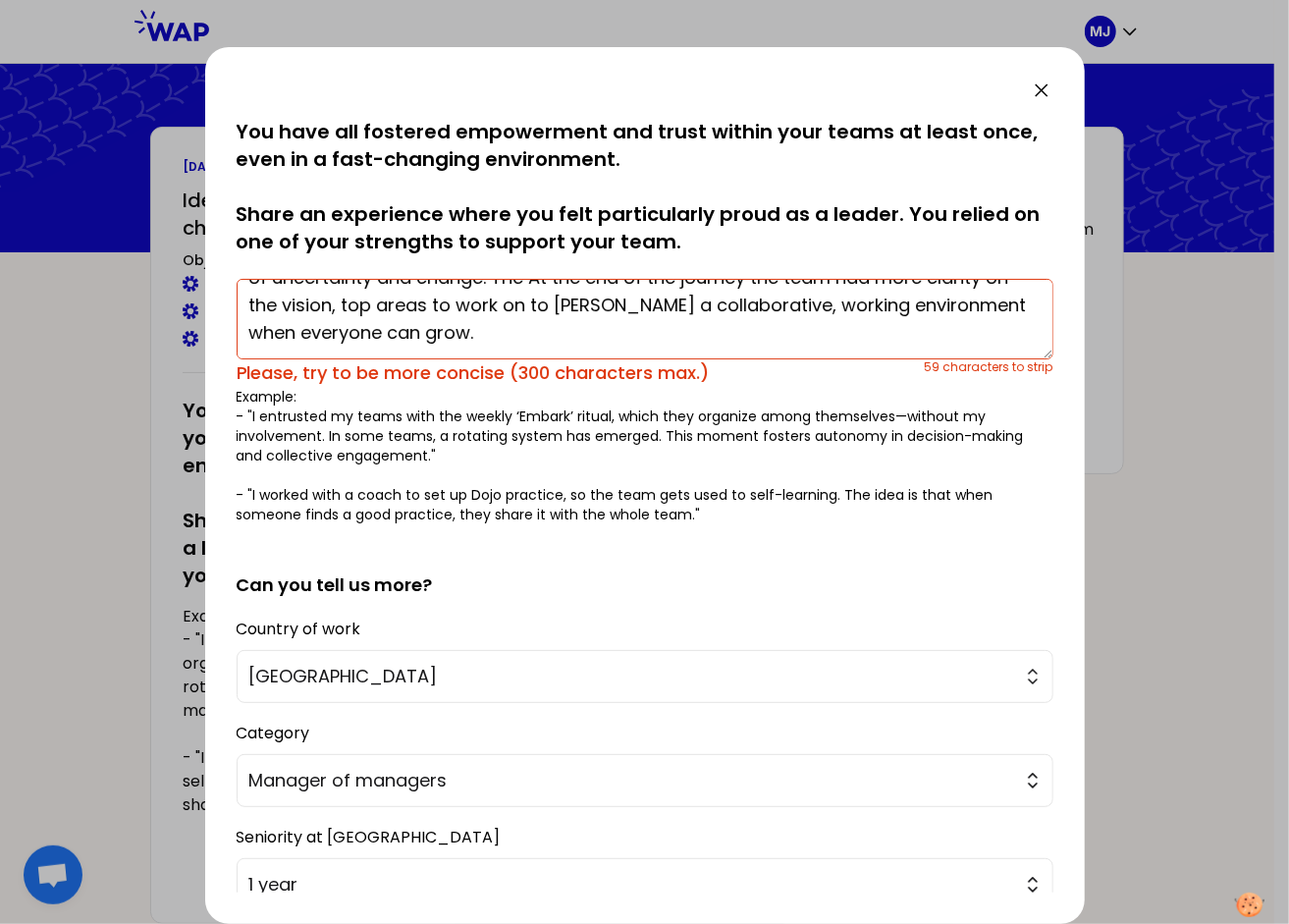
click at [502, 312] on textarea "When my organization underwent a significant transformation, I took the challen…" at bounding box center [644, 319] width 817 height 81
click at [664, 339] on textarea "When my organization underwent a significant transformation, I took the challen…" at bounding box center [644, 319] width 817 height 81
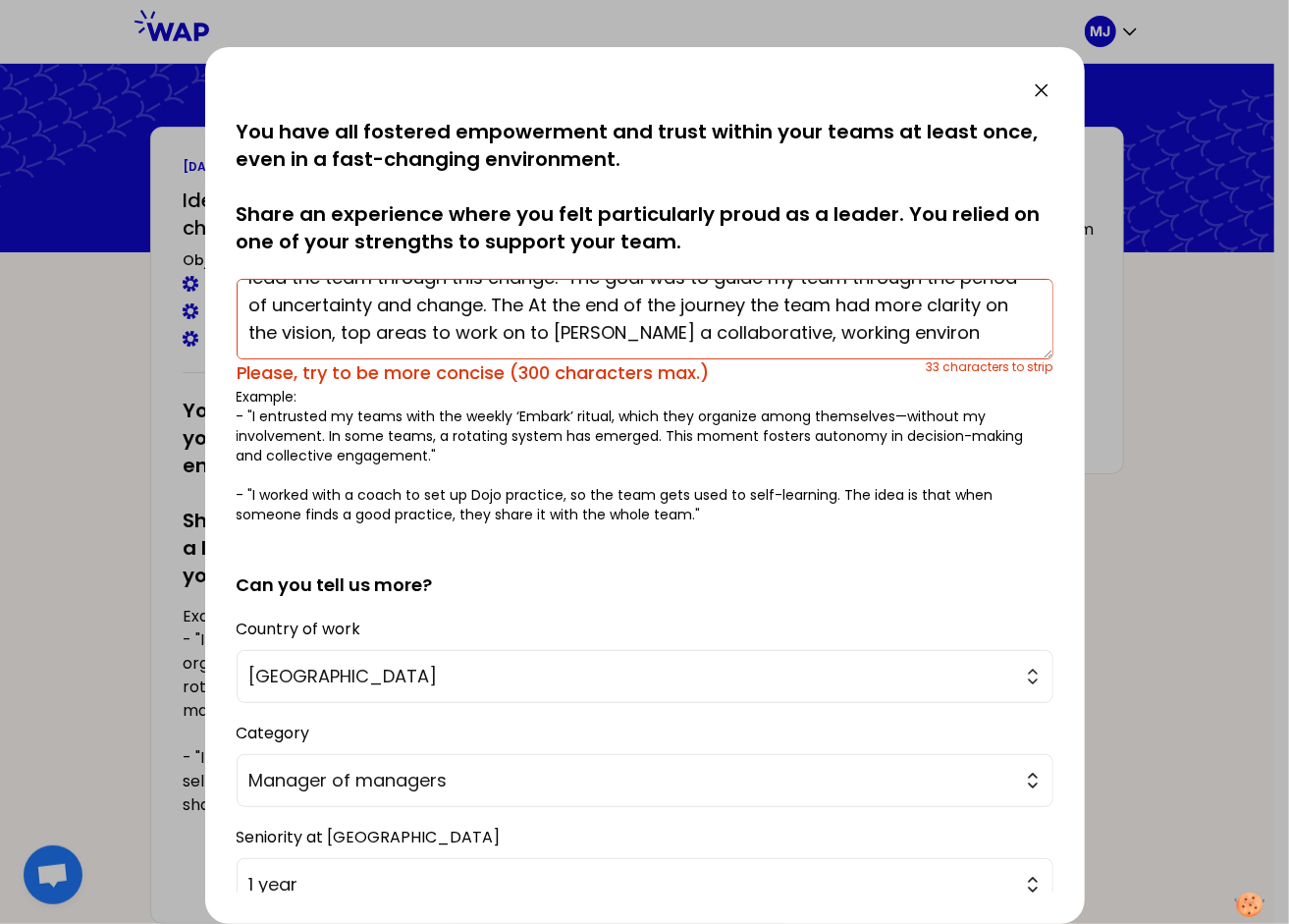
scroll to position [55, 0]
drag, startPoint x: 544, startPoint y: 310, endPoint x: 840, endPoint y: 332, distance: 296.8
click at [840, 332] on textarea "When my organization underwent a significant transformation, I took the challen…" at bounding box center [644, 319] width 817 height 81
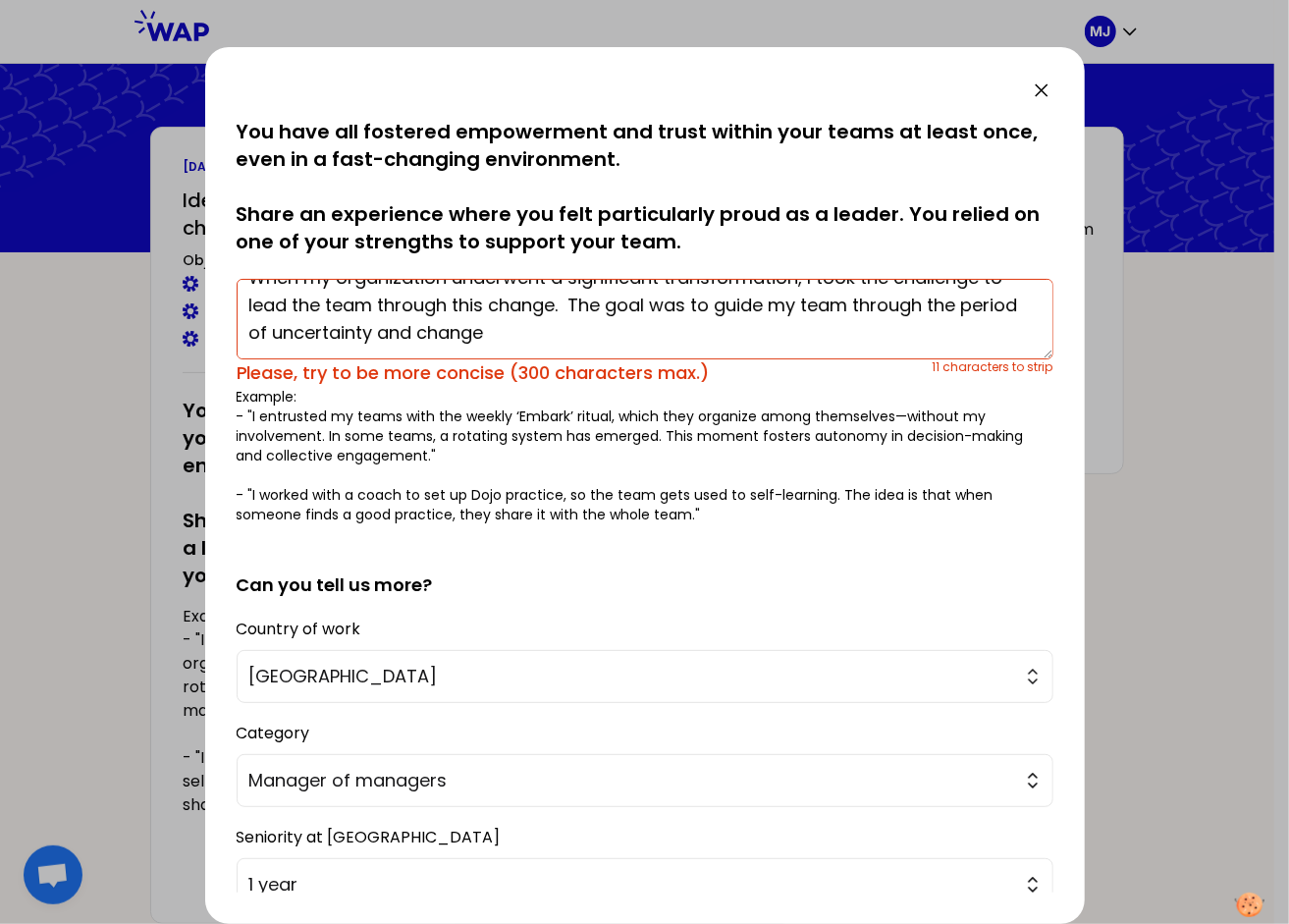
scroll to position [28, 0]
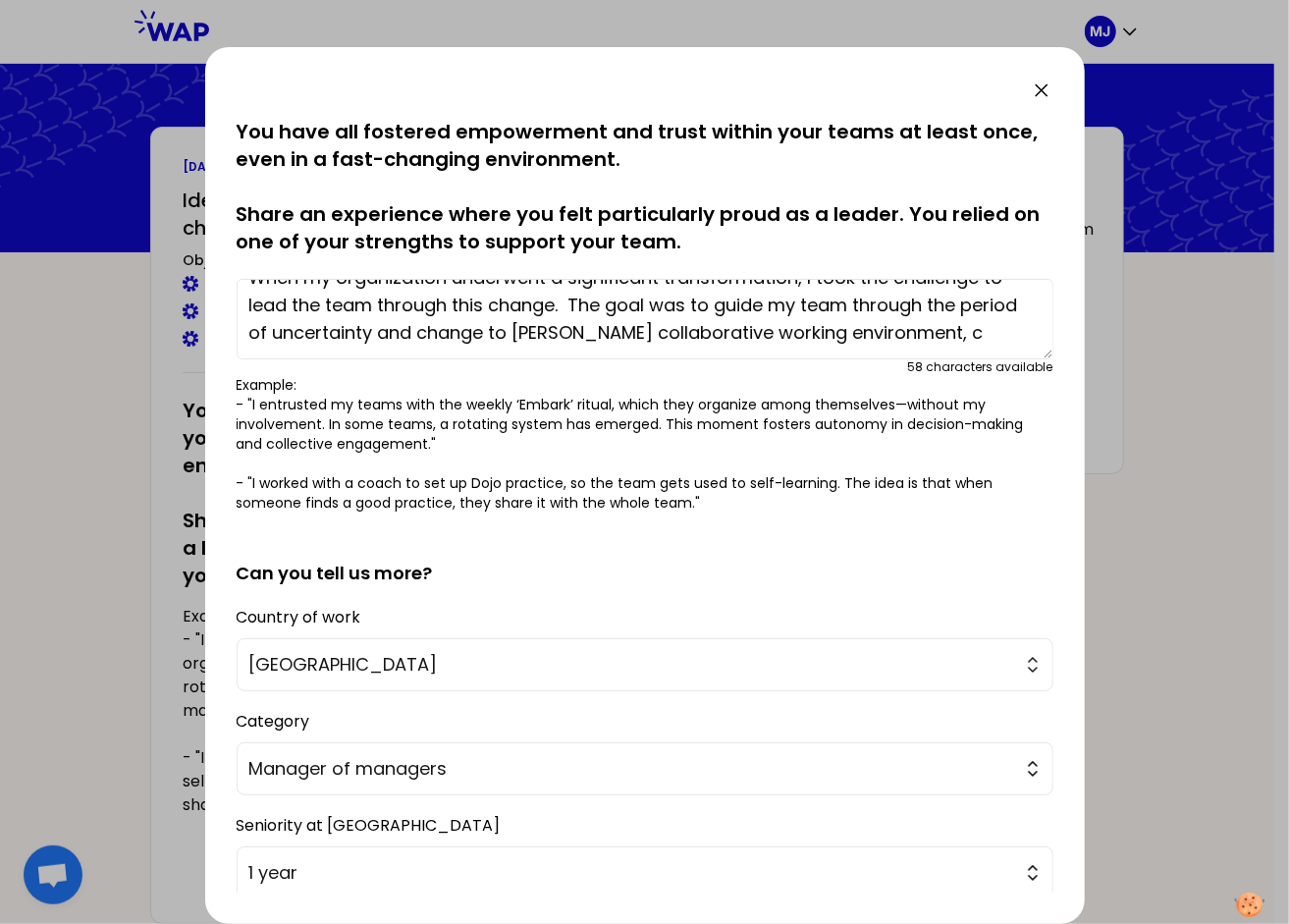
click at [967, 334] on textarea "When my organization underwent a significant transformation, I took the challen…" at bounding box center [644, 319] width 817 height 81
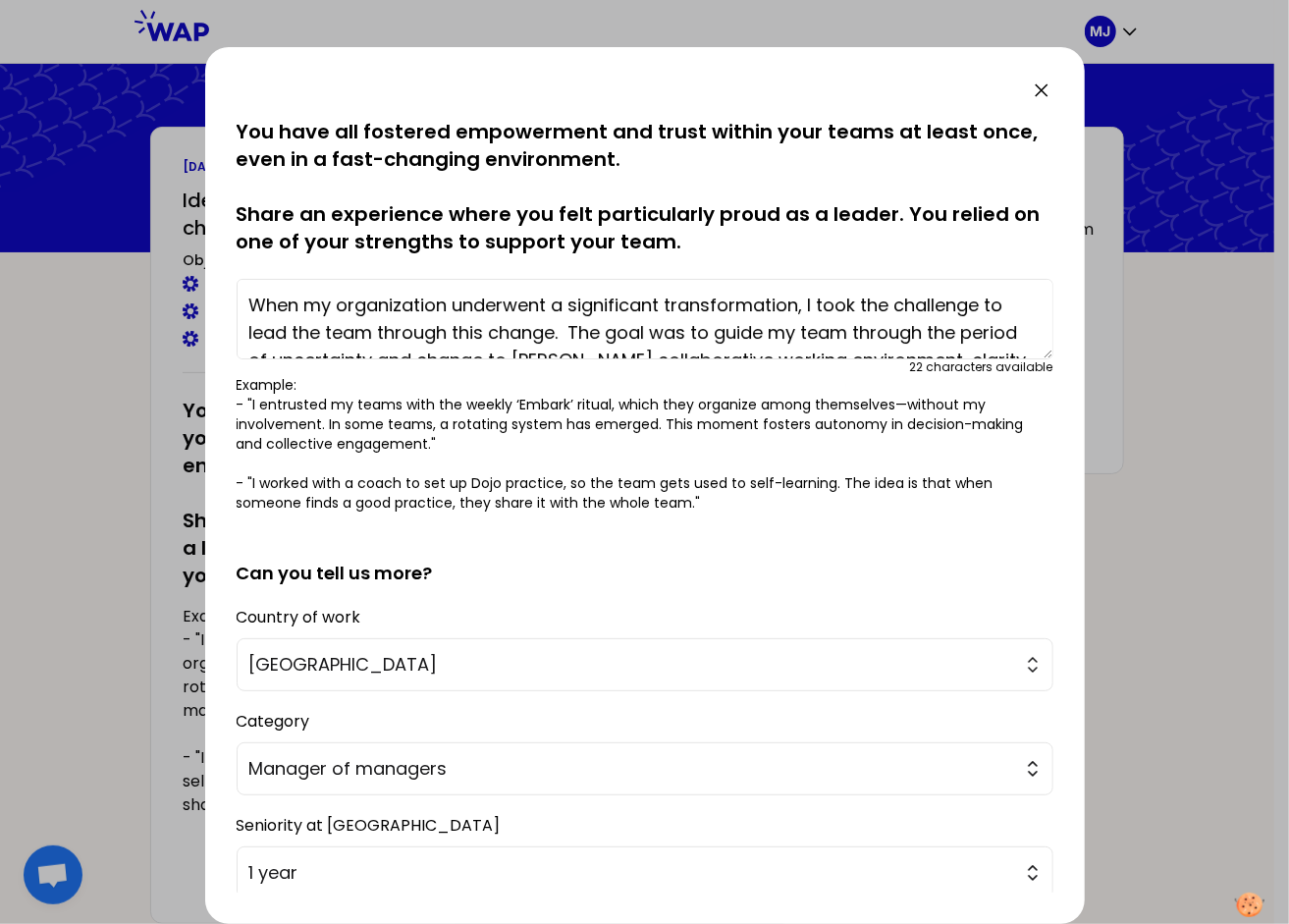
scroll to position [55, 0]
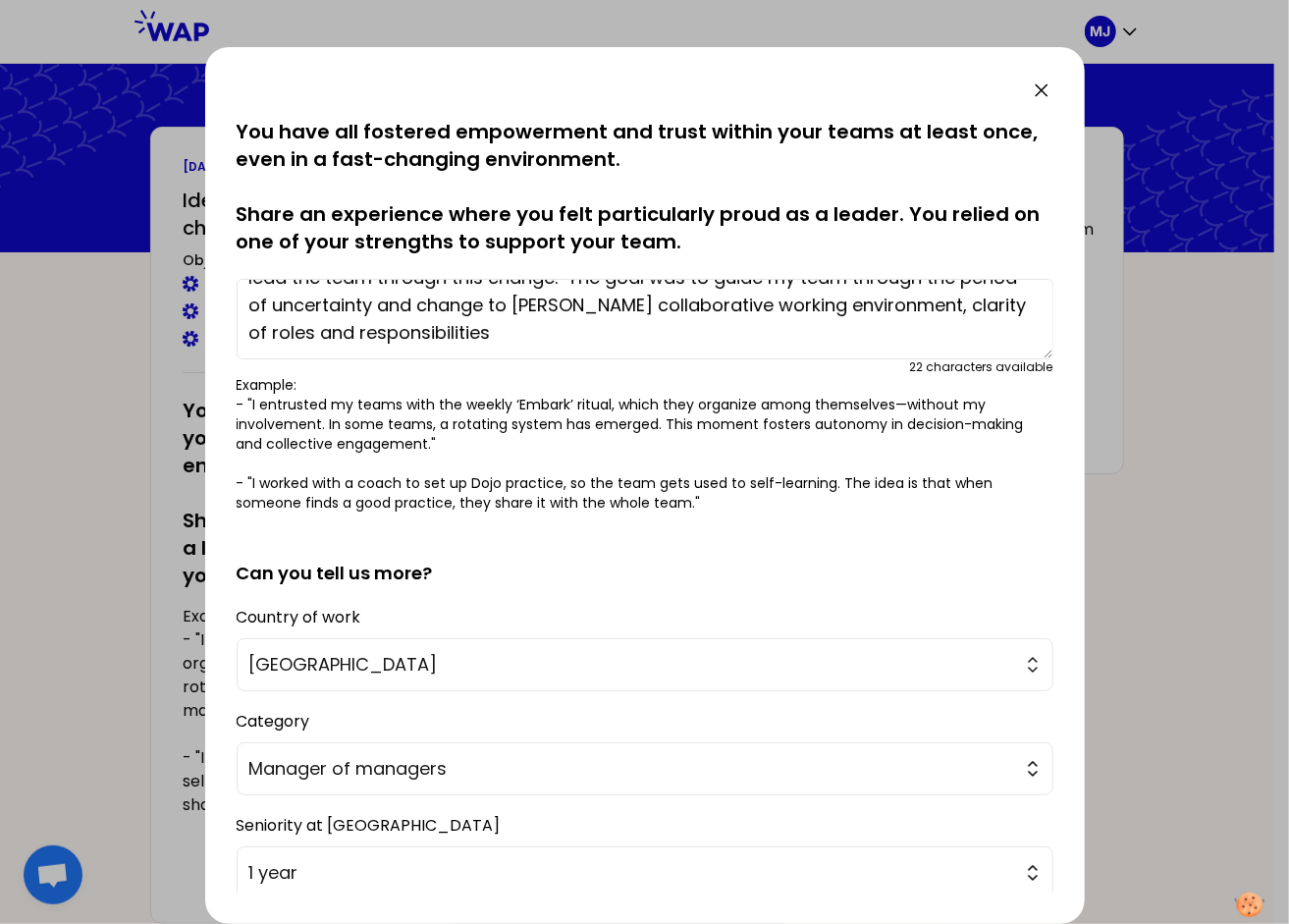
drag, startPoint x: 941, startPoint y: 305, endPoint x: 984, endPoint y: 333, distance: 51.3
click at [984, 333] on textarea "When my organization underwent a significant transformation, I took the challen…" at bounding box center [644, 319] width 817 height 81
click at [434, 306] on textarea "When my organization underwent a significant transformation, I took the challen…" at bounding box center [644, 319] width 817 height 81
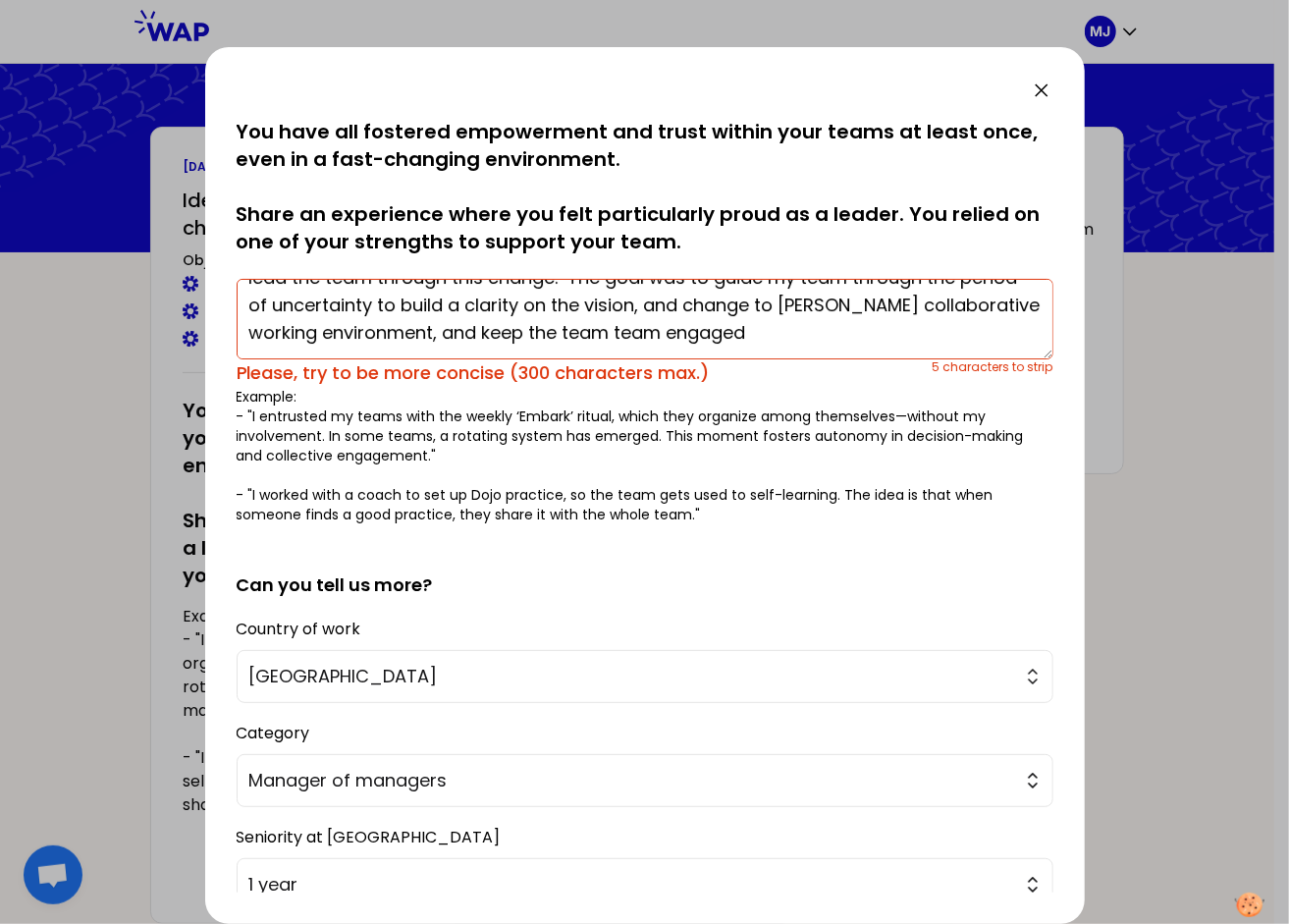
click at [431, 299] on textarea "When my organization underwent a significant transformation, I took the challen…" at bounding box center [644, 319] width 817 height 81
drag, startPoint x: 826, startPoint y: 303, endPoint x: 946, endPoint y: 304, distance: 120.0
click at [946, 304] on textarea "When my organization underwent a significant transformation, I took the challen…" at bounding box center [644, 319] width 817 height 81
drag, startPoint x: 609, startPoint y: 334, endPoint x: 564, endPoint y: 334, distance: 45.0
click at [564, 334] on textarea "When my organization underwent a significant transformation, I took the challen…" at bounding box center [644, 319] width 817 height 81
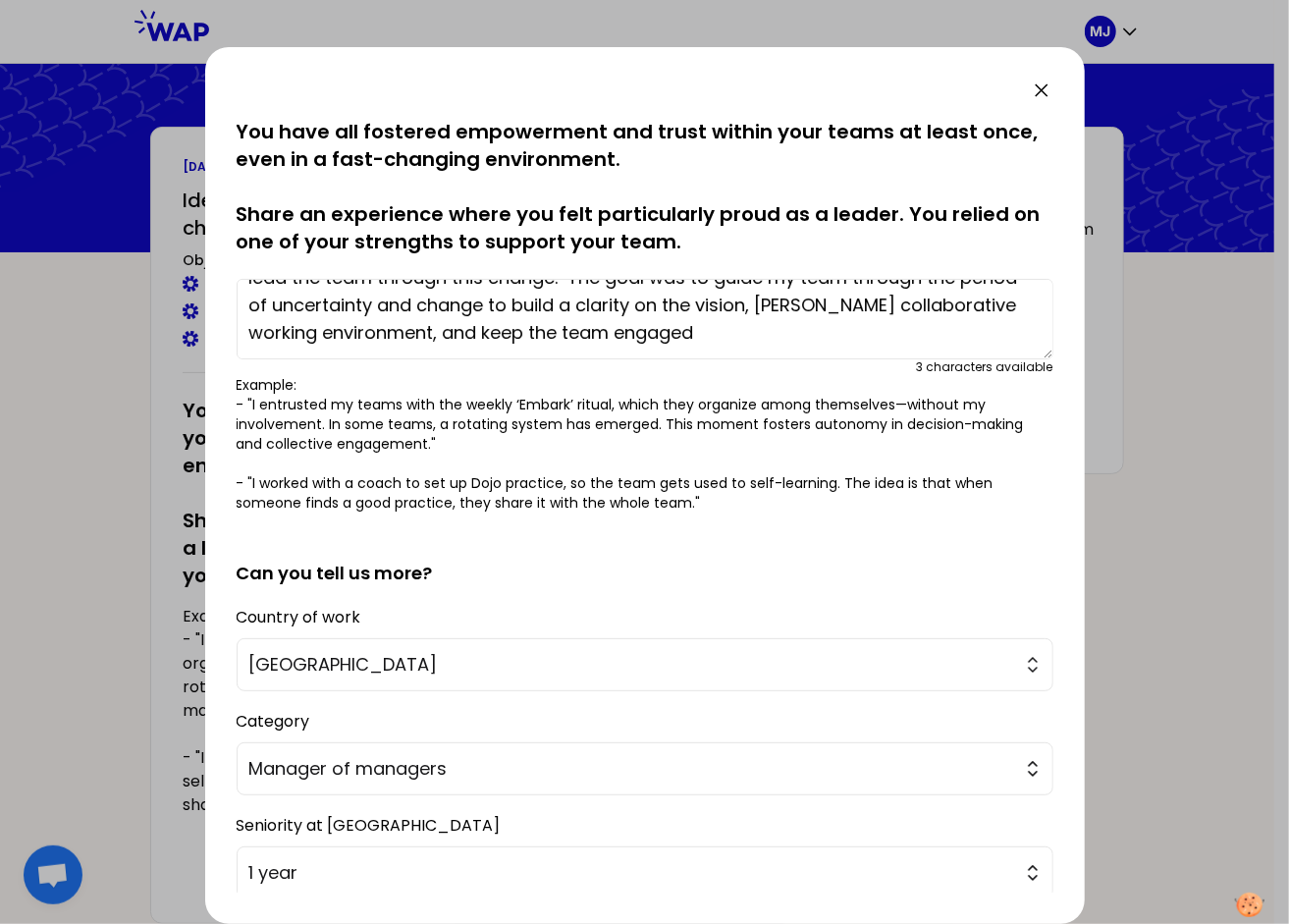
click at [716, 302] on textarea "When my organization underwent a significant transformation, I took the challen…" at bounding box center [644, 319] width 817 height 81
click at [706, 332] on textarea "When my organization underwent a significant transformation, I took the challen…" at bounding box center [644, 319] width 817 height 81
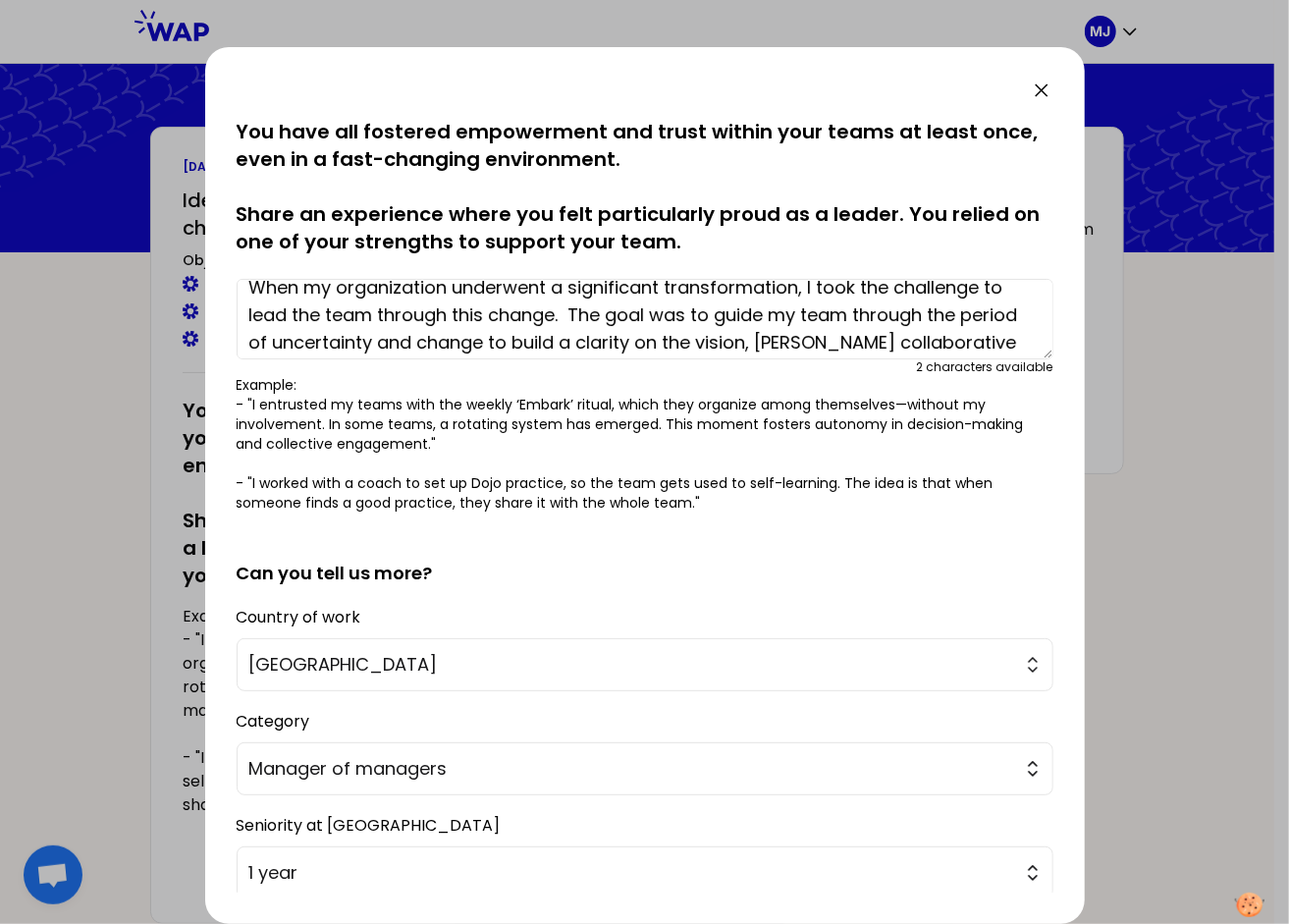
scroll to position [0, 0]
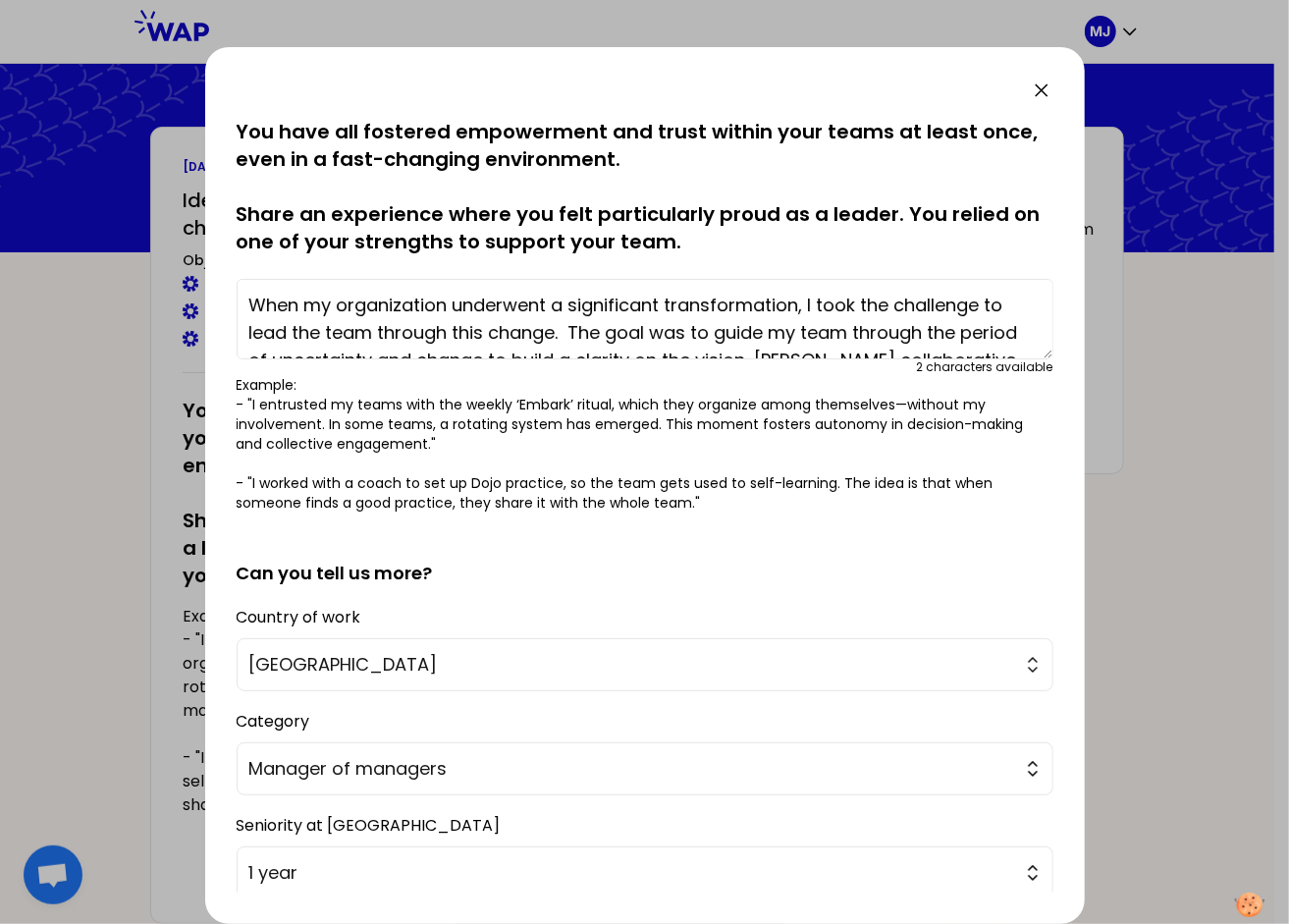
click at [483, 332] on textarea "When my organization underwent a significant transformation, I took the challen…" at bounding box center [644, 319] width 817 height 81
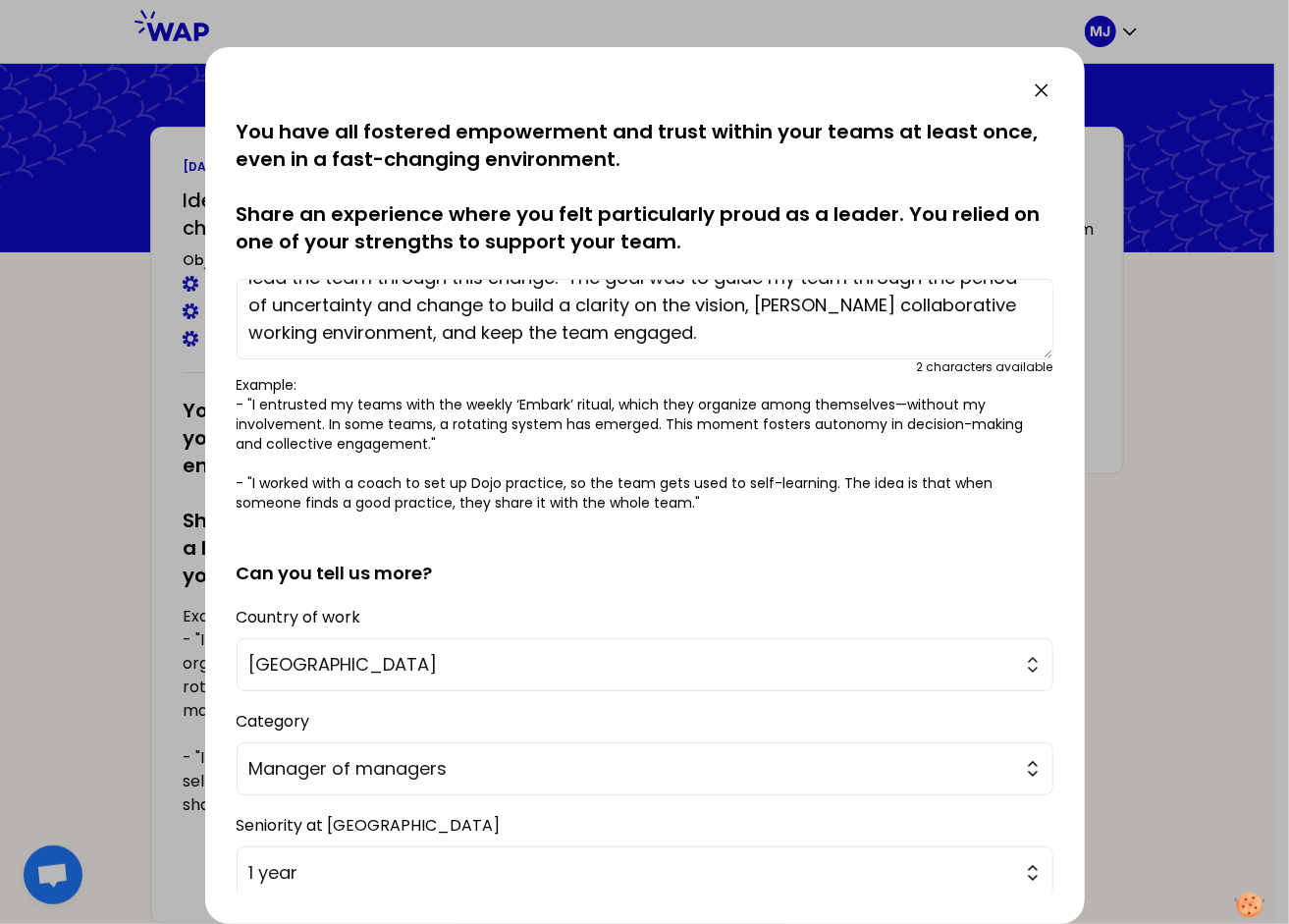
drag, startPoint x: 438, startPoint y: 304, endPoint x: 543, endPoint y: 302, distance: 105.0
click at [543, 302] on textarea "When my organization underwent a significant transformation, I took the challen…" at bounding box center [644, 319] width 817 height 81
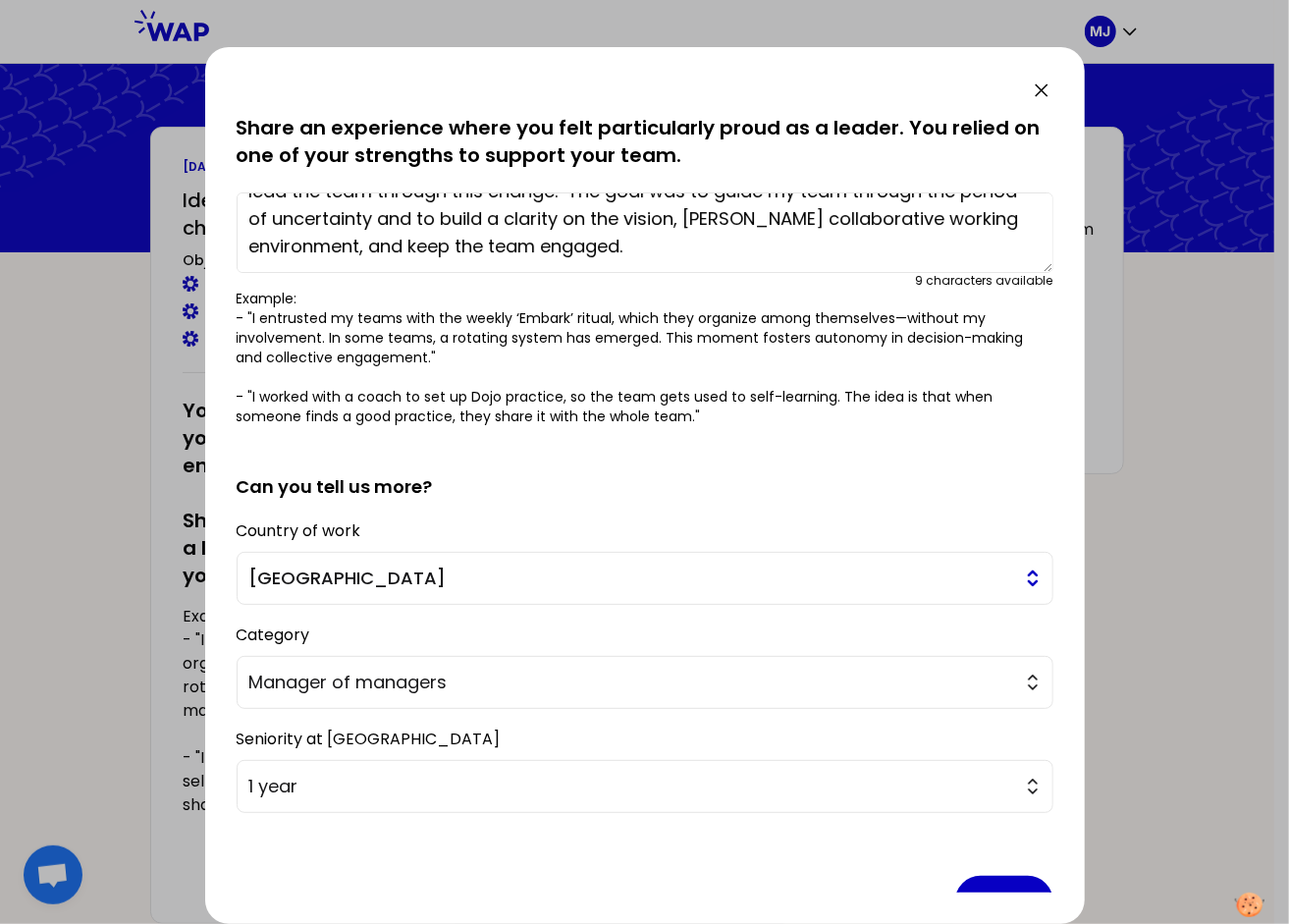
scroll to position [134, 0]
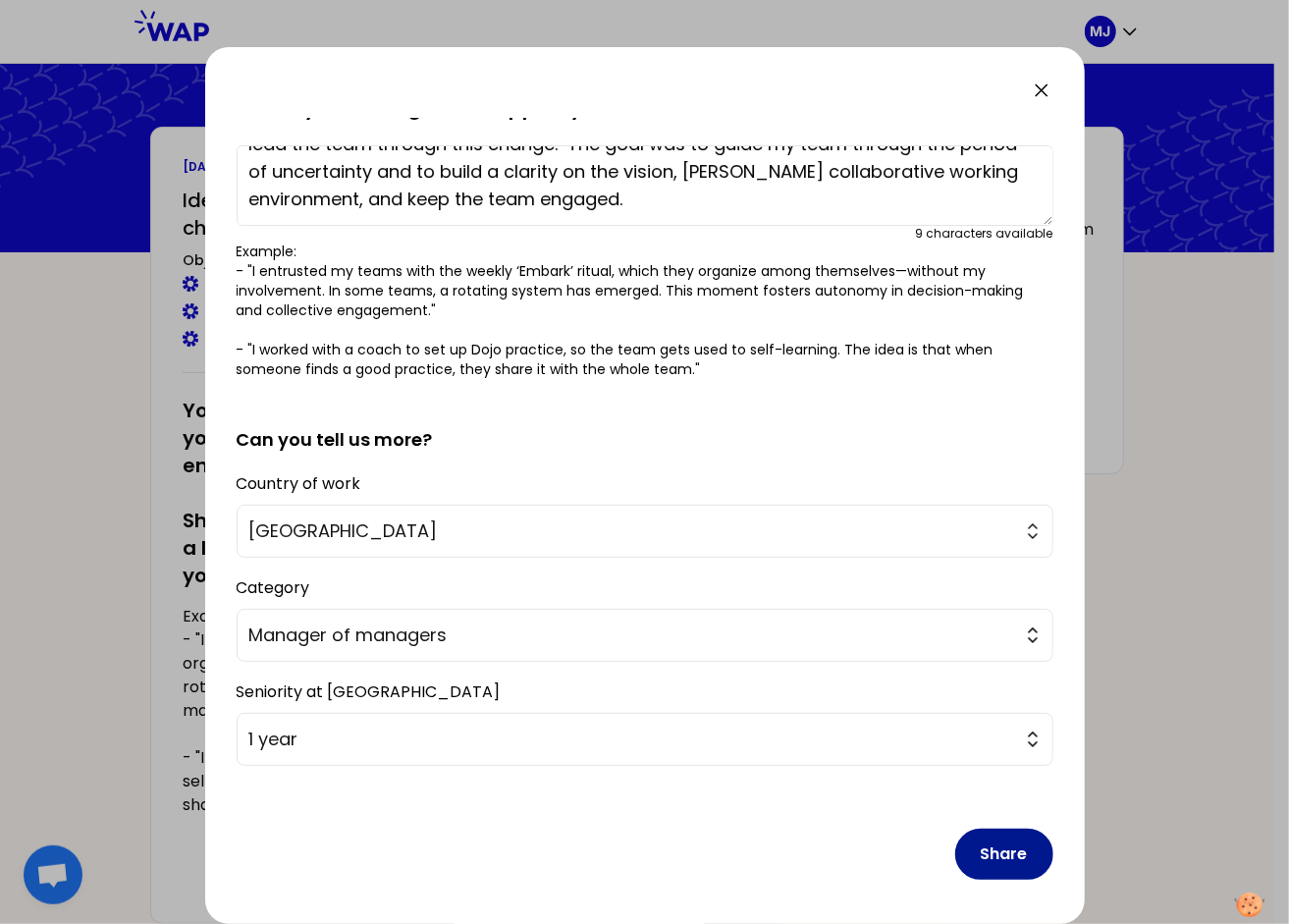
type textarea "When my organization underwent a significant transformation, I took the challen…"
click at [988, 848] on button "Share" at bounding box center [1005, 854] width 98 height 51
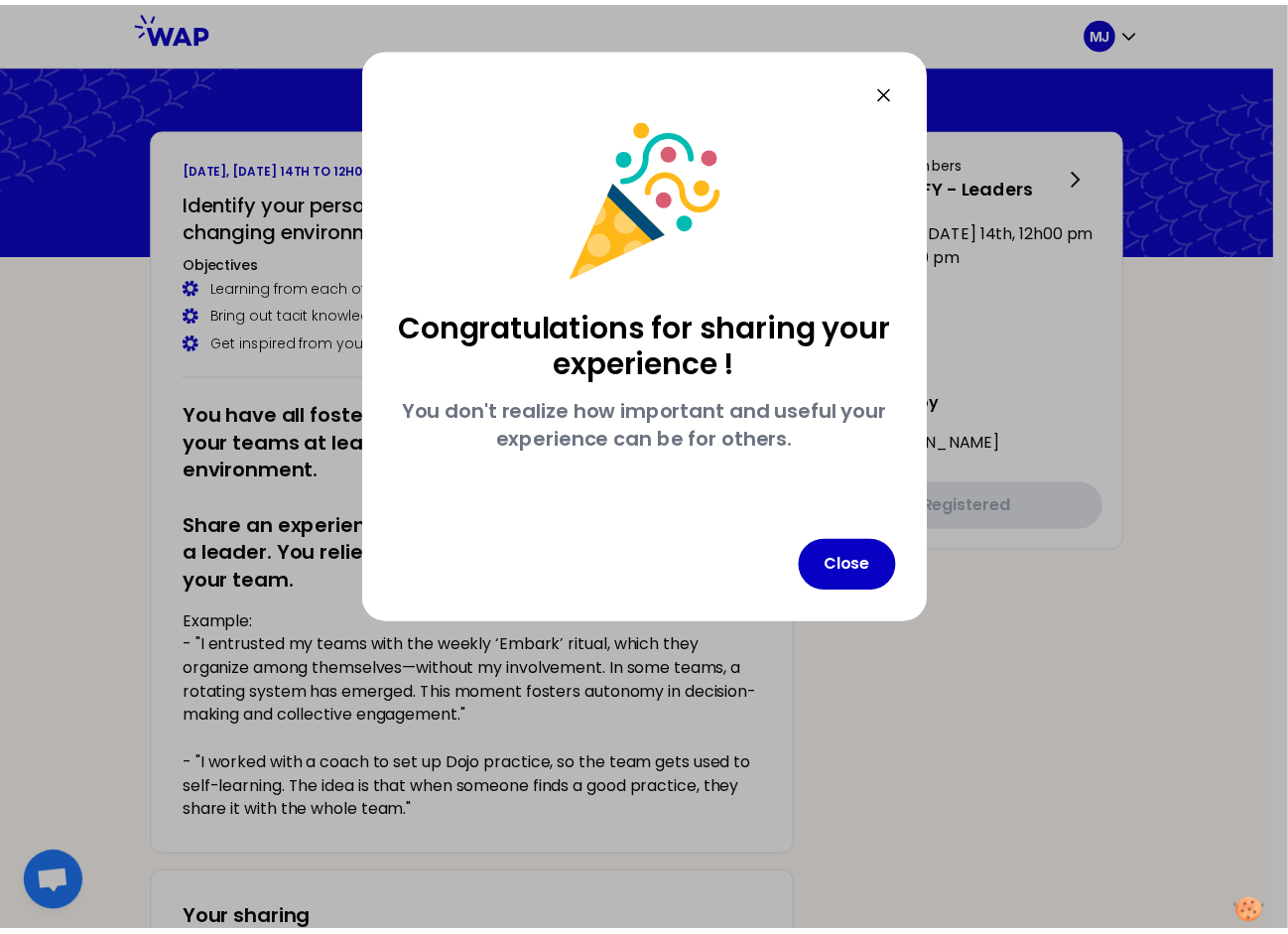
scroll to position [0, 0]
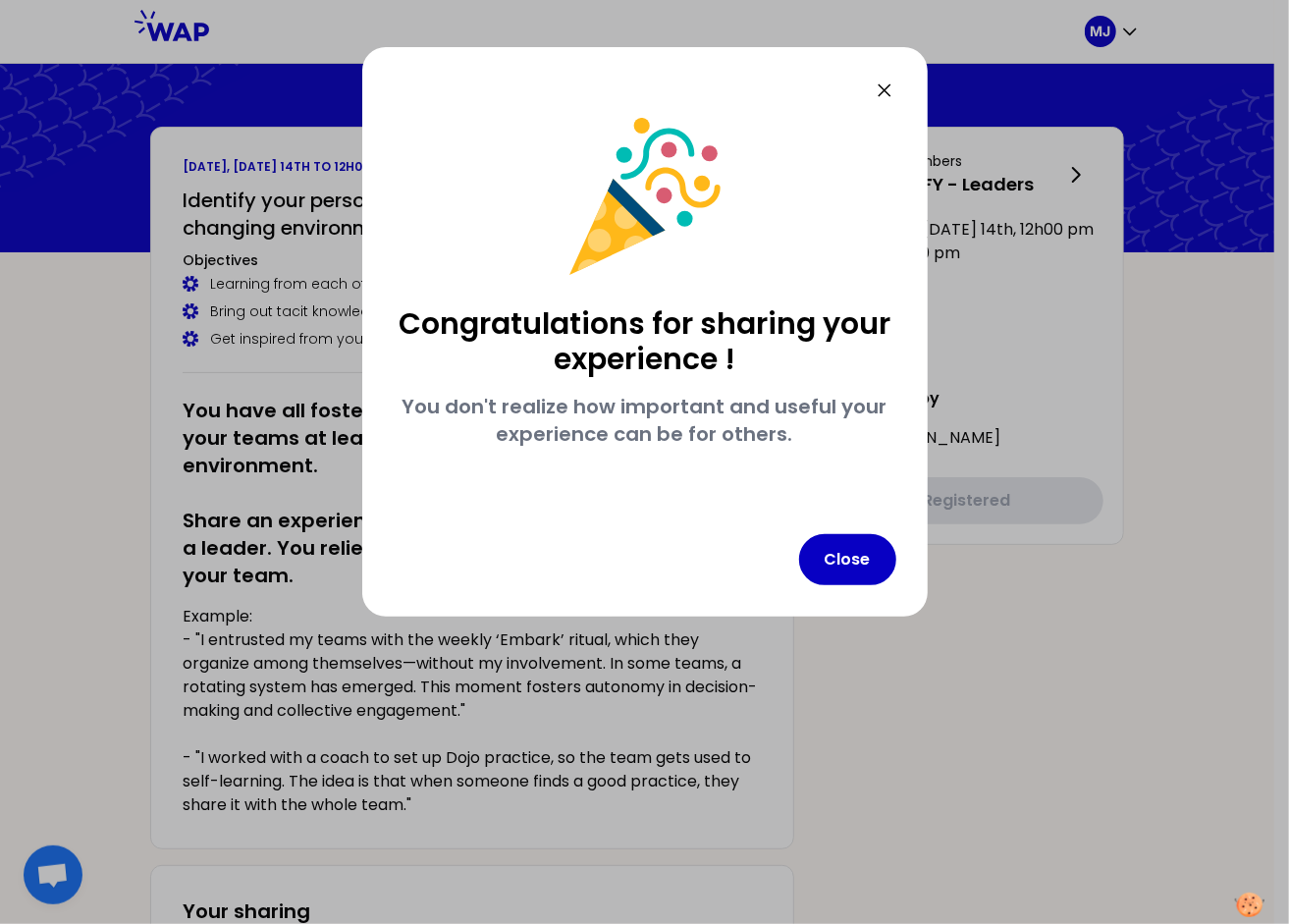
click at [844, 530] on div "Congratulations for sharing your experience ! You don't realize how important a…" at bounding box center [644, 332] width 566 height 570
click at [852, 564] on button "Close" at bounding box center [847, 560] width 97 height 51
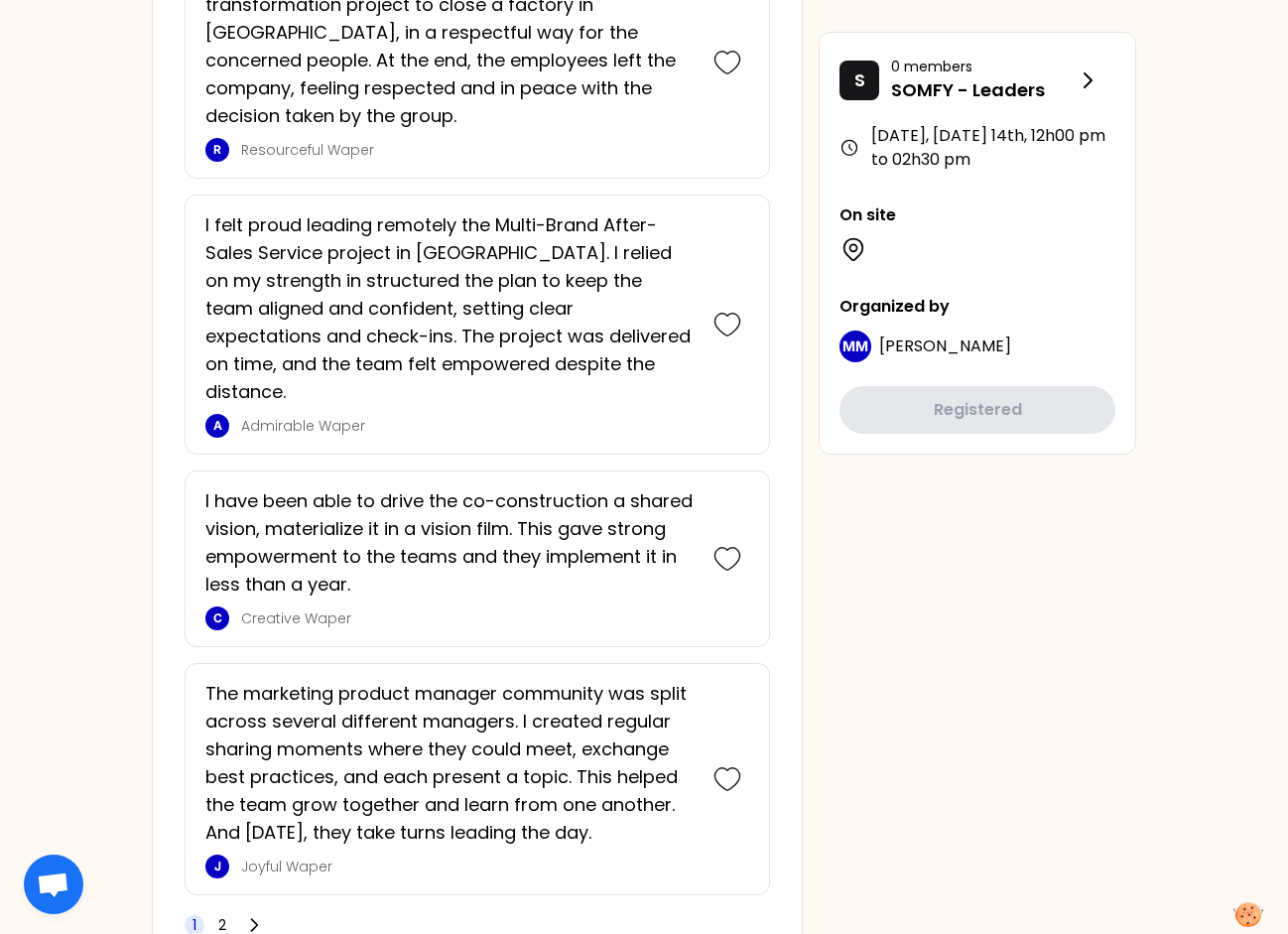
scroll to position [4786, 0]
click at [255, 915] on icon at bounding box center [254, 925] width 20 height 20
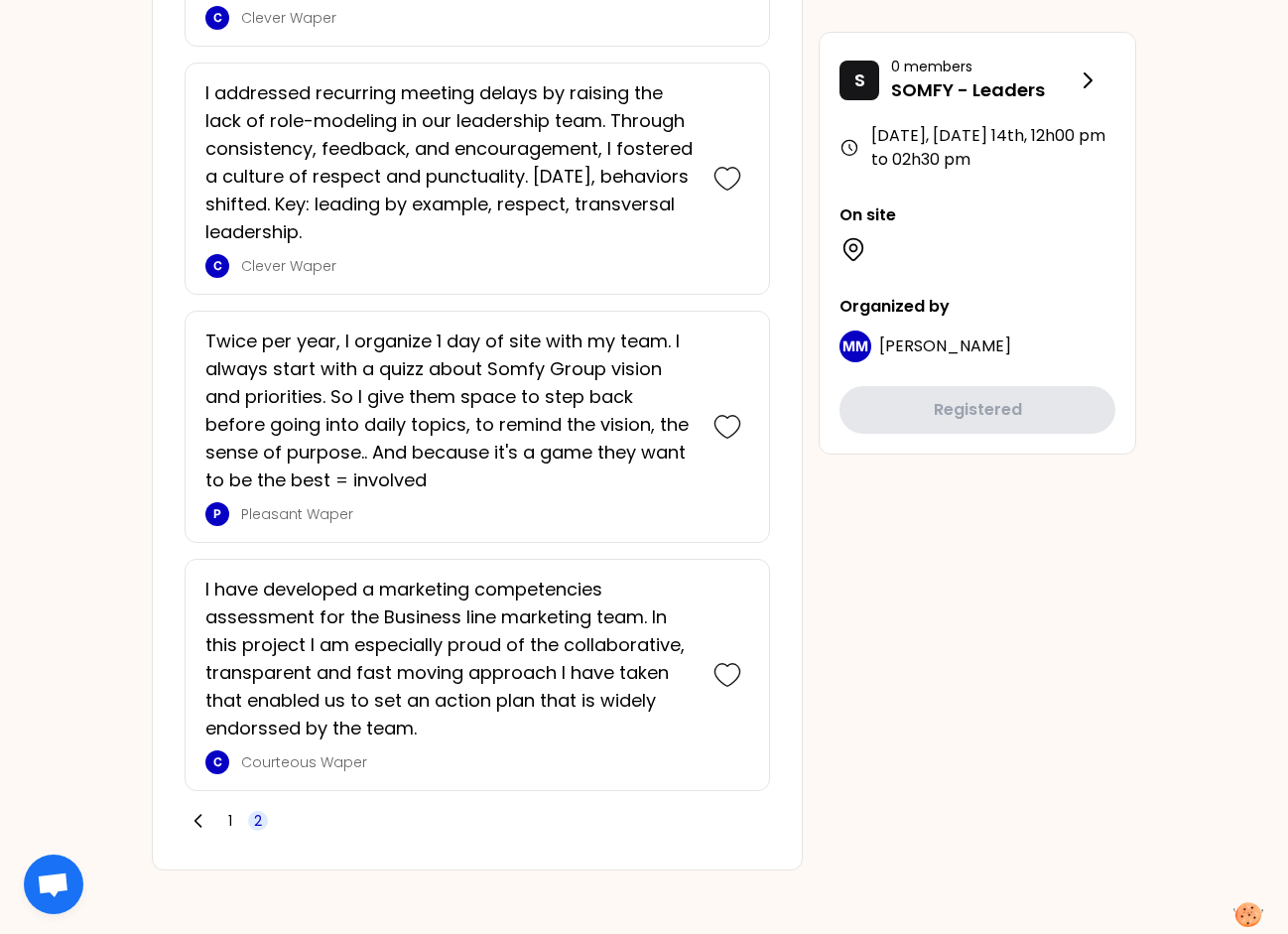
scroll to position [2979, 0]
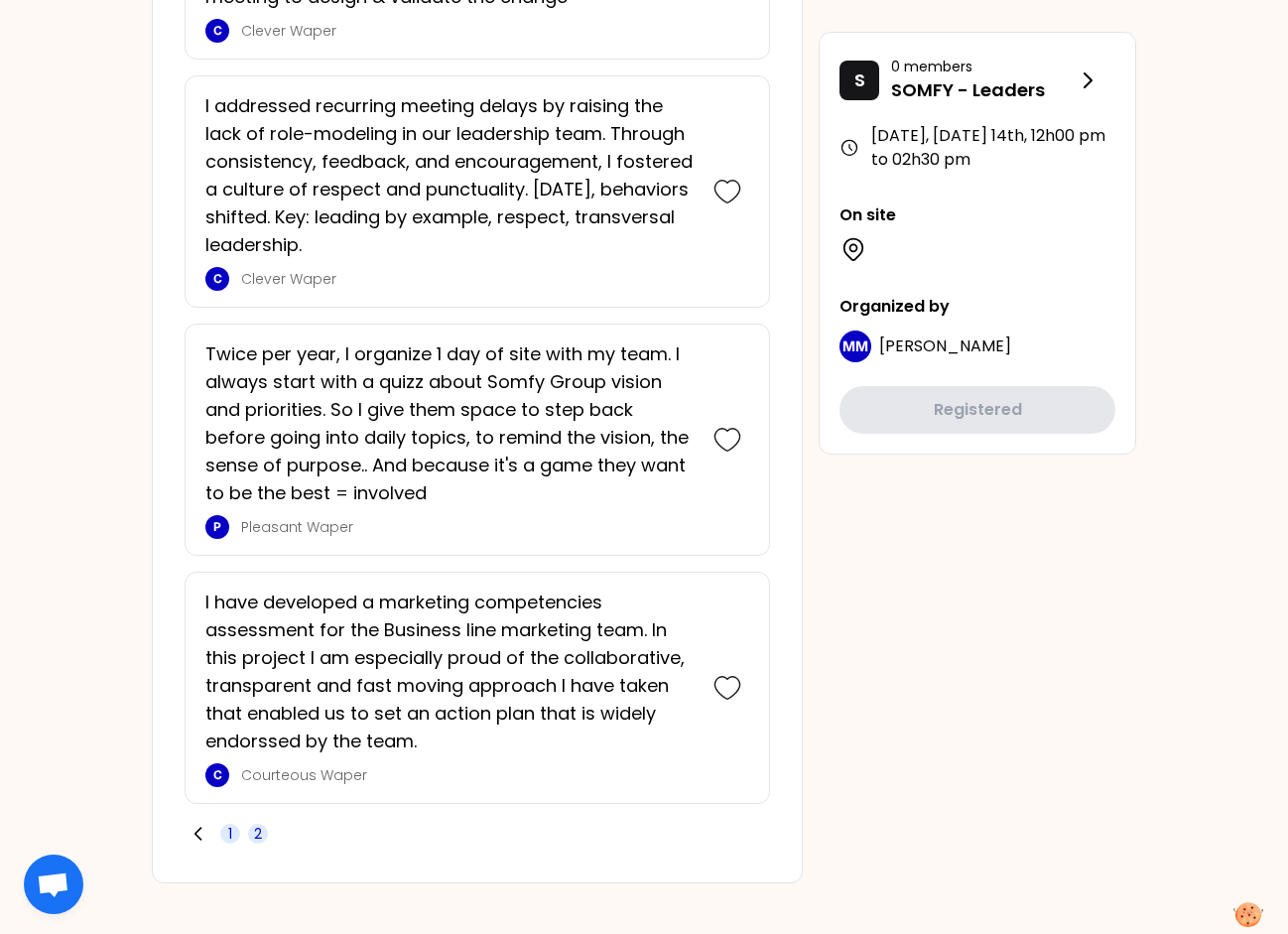
click at [235, 824] on span "1" at bounding box center [230, 834] width 20 height 20
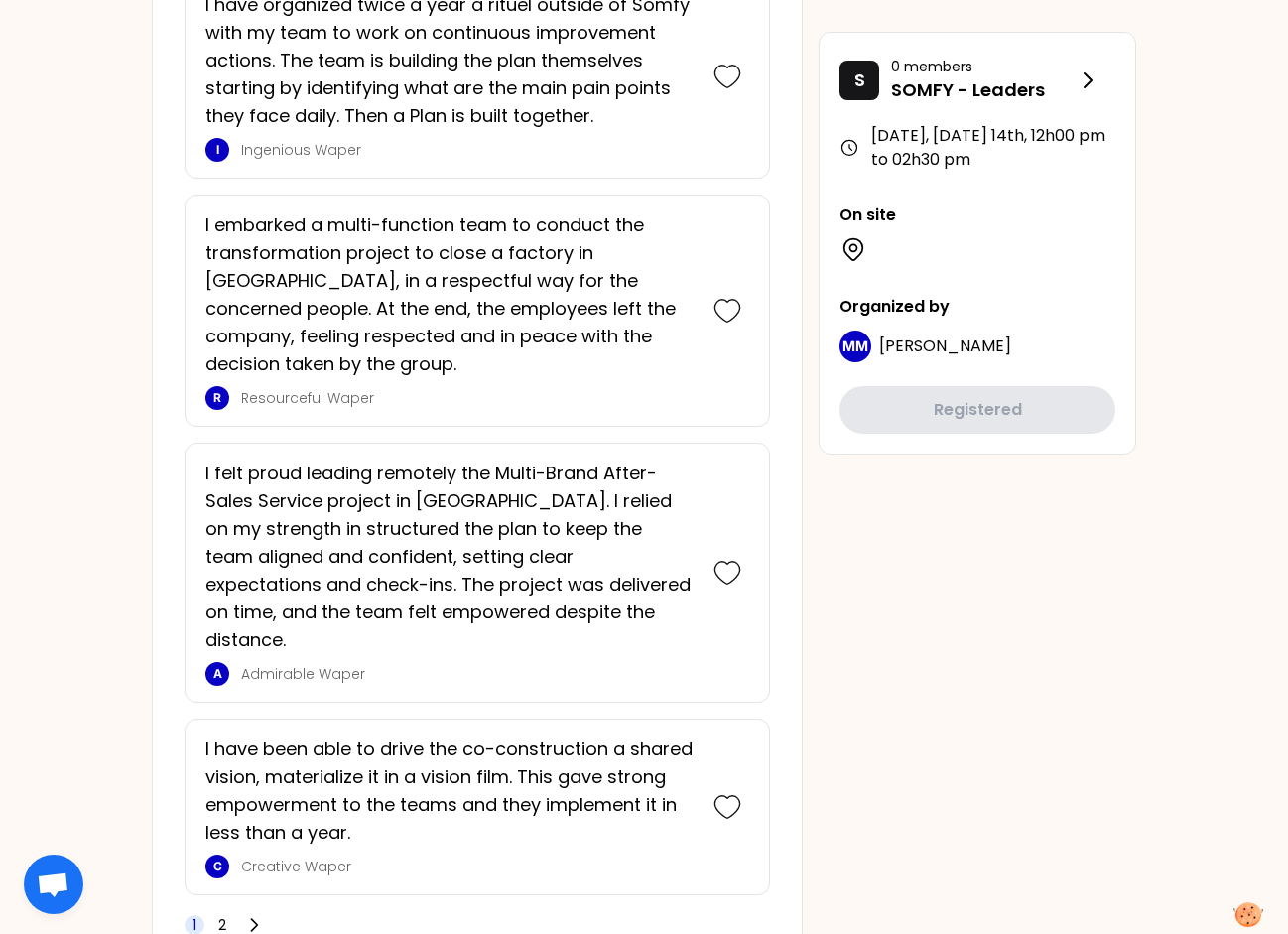
click at [234, 911] on div "1 2" at bounding box center [227, 925] width 84 height 28
